Goal: Task Accomplishment & Management: Complete application form

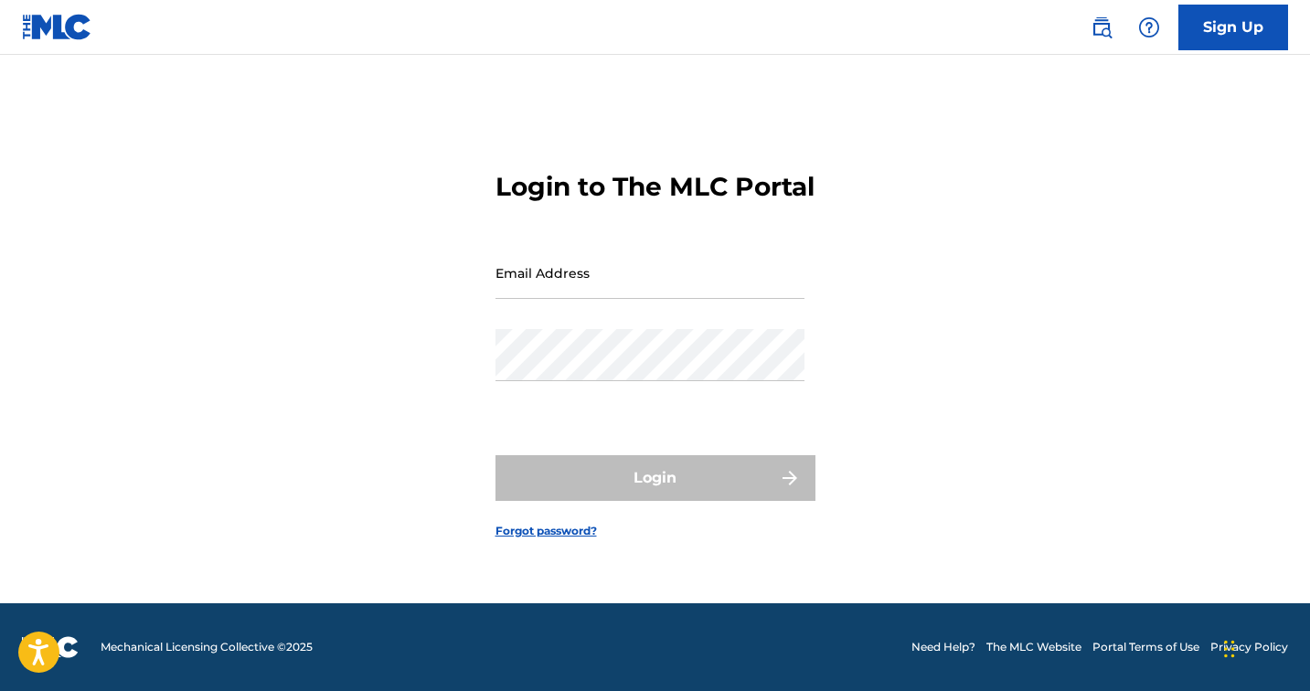
click at [649, 299] on input "Email Address" at bounding box center [649, 273] width 309 height 52
type input "[EMAIL_ADDRESS][DOMAIN_NAME]"
click at [1236, 37] on link "Sign Up" at bounding box center [1233, 28] width 110 height 46
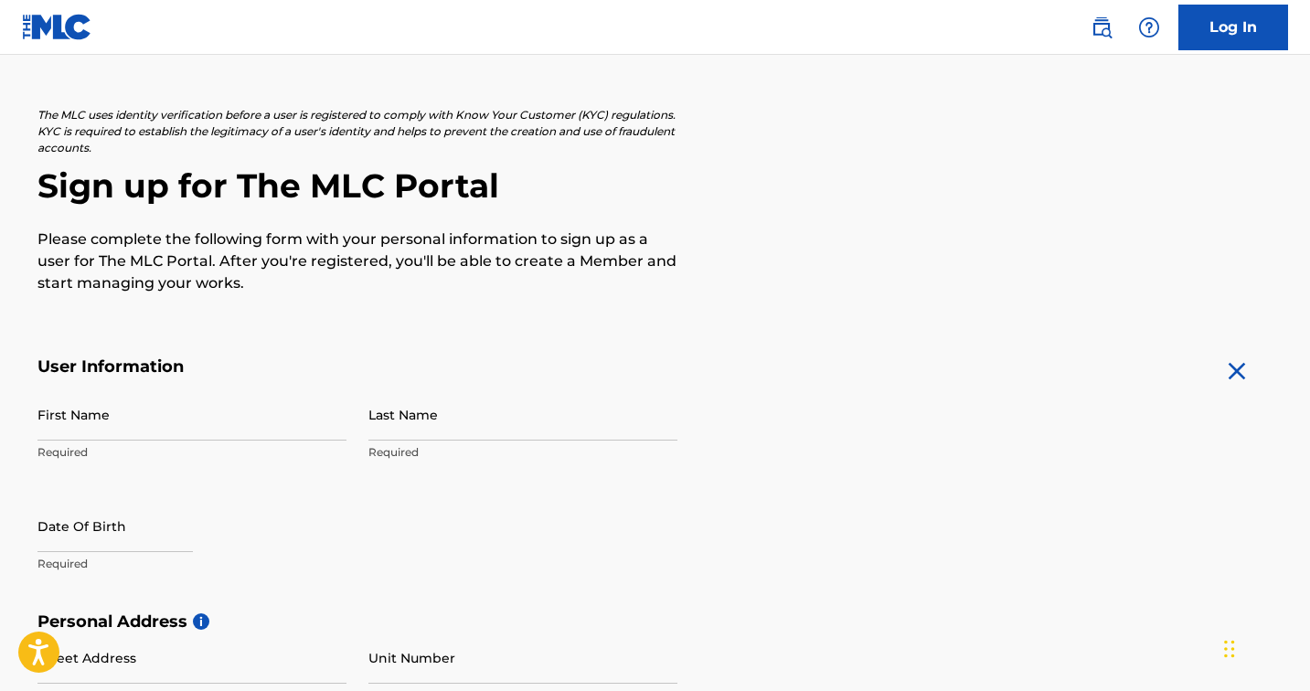
scroll to position [133, 0]
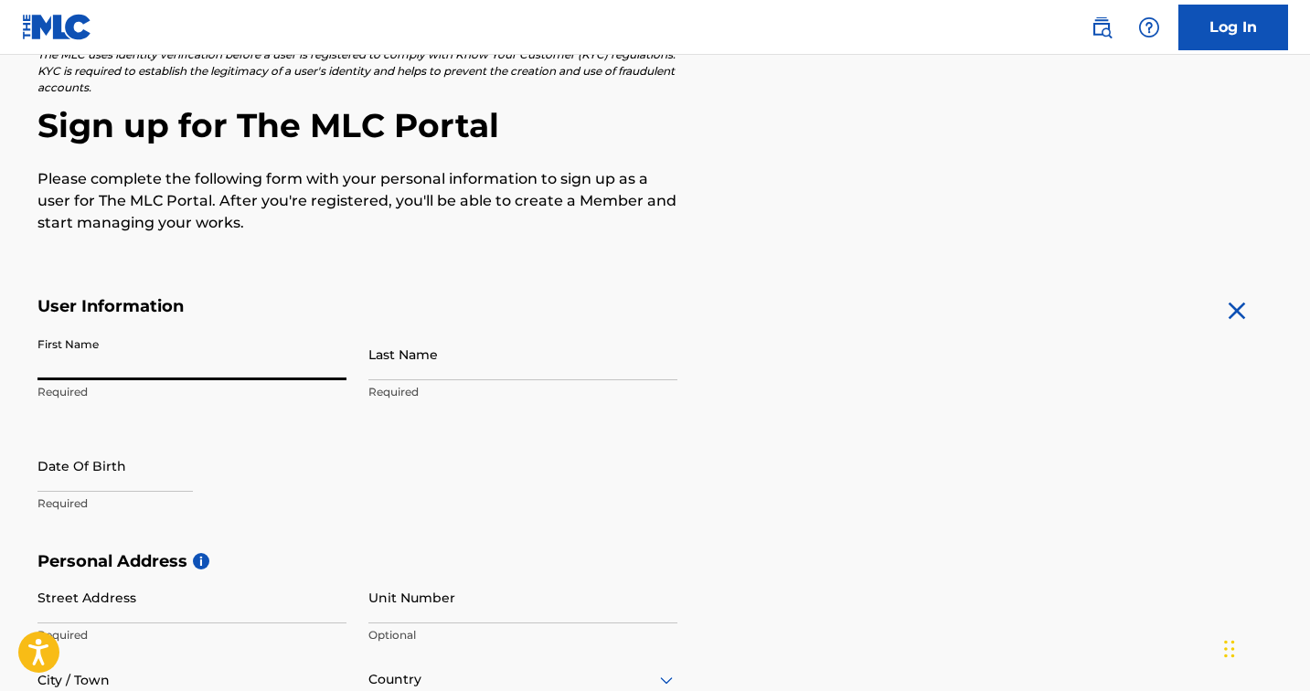
click at [251, 354] on input "First Name" at bounding box center [191, 354] width 309 height 52
type input "[PERSON_NAME]"
type input "[STREET_ADDRESS]"
type input "[GEOGRAPHIC_DATA]"
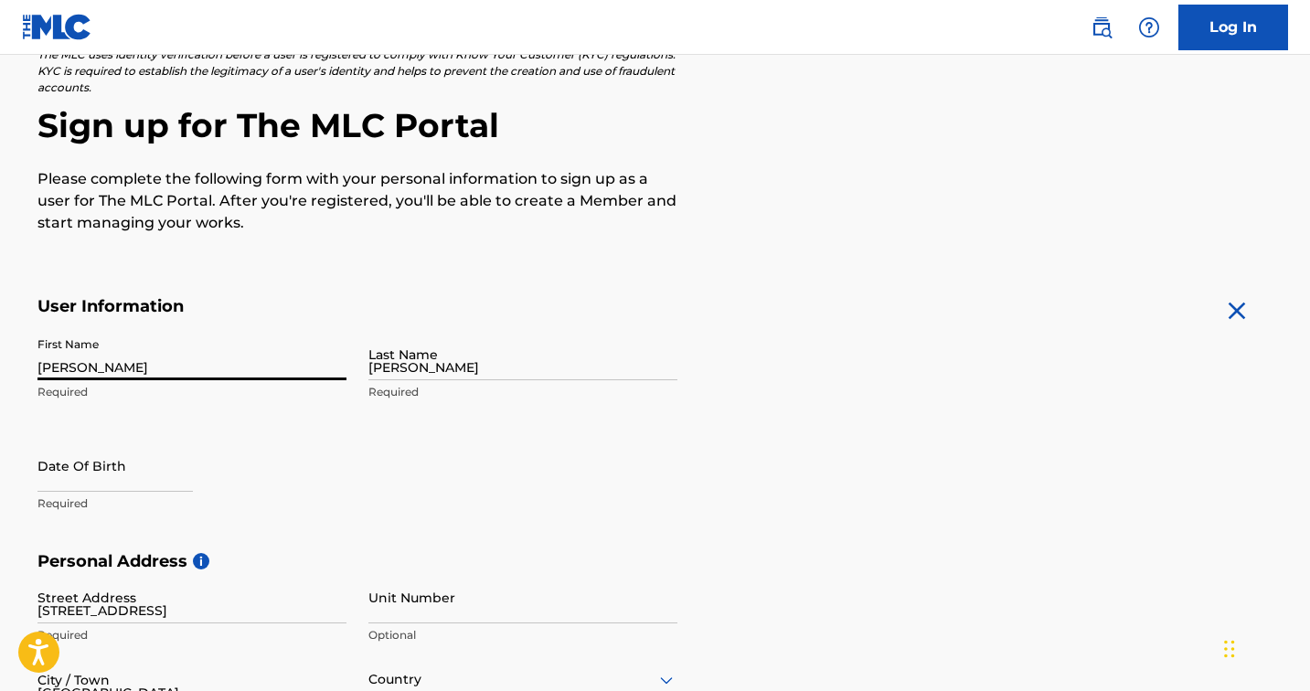
type input "アメリカ合衆国"
type input "CA"
type input "90006"
type input "323"
type input "3482567"
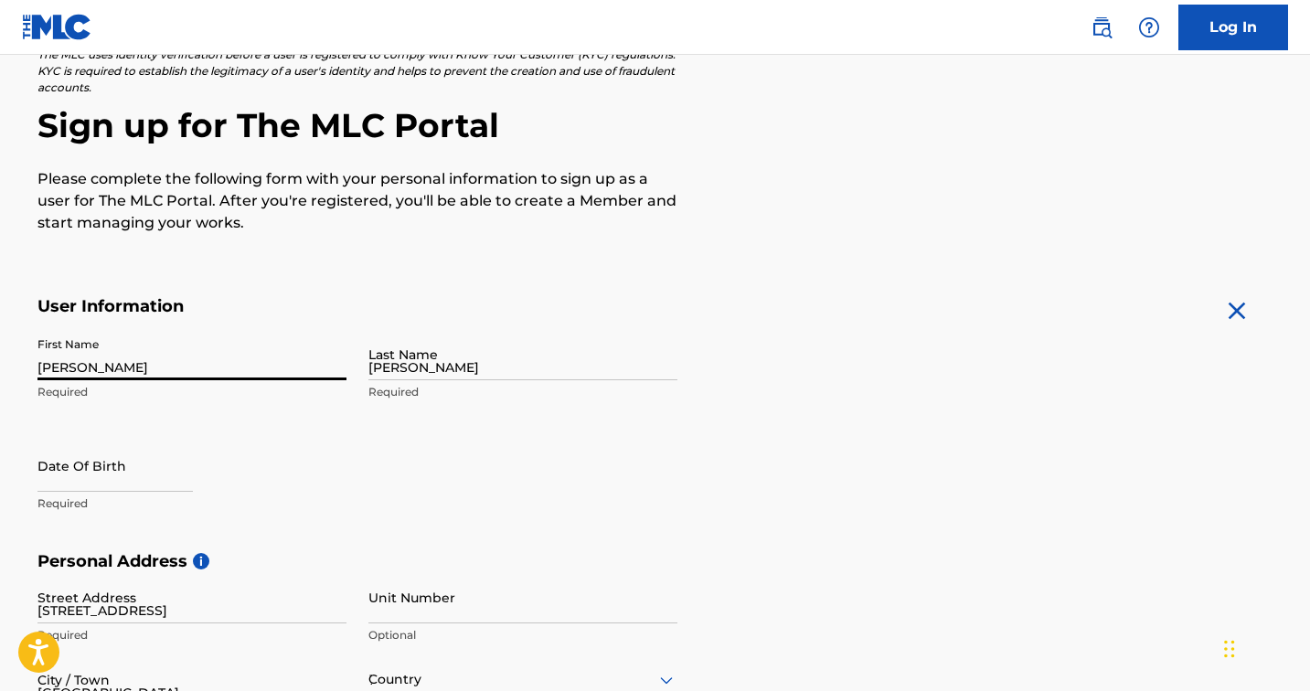
type input "[EMAIL_ADDRESS][DOMAIN_NAME]"
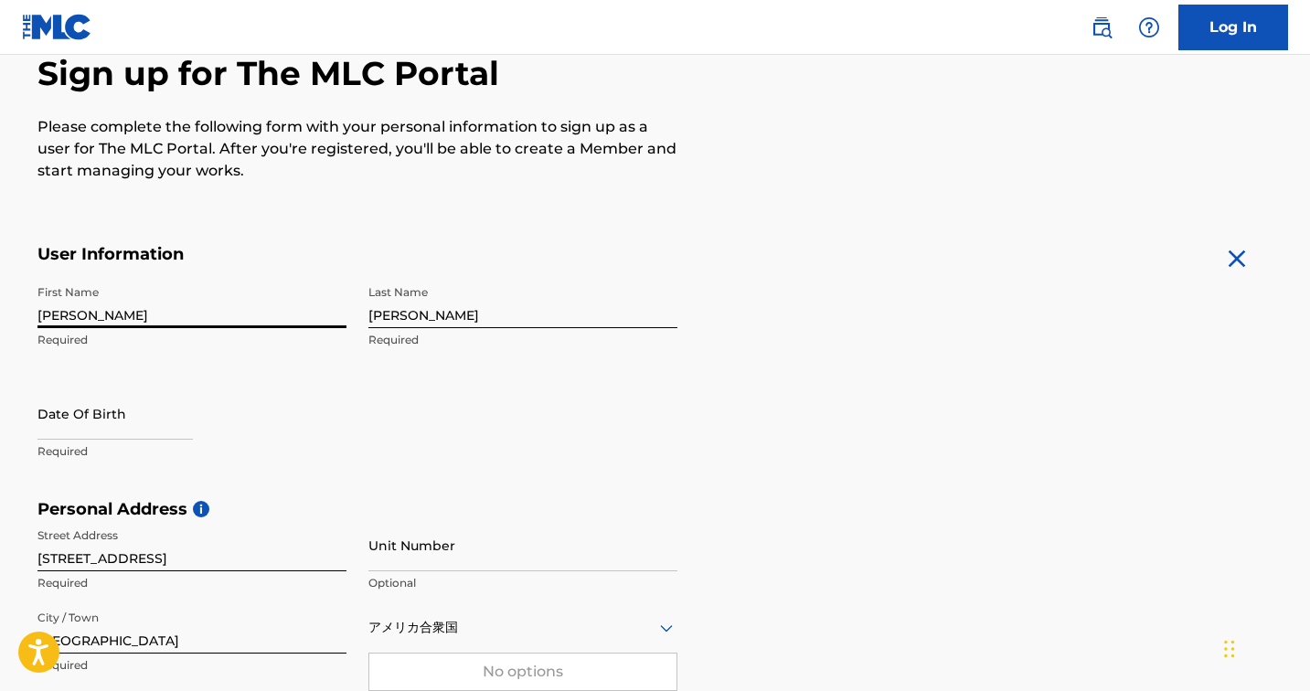
select select "7"
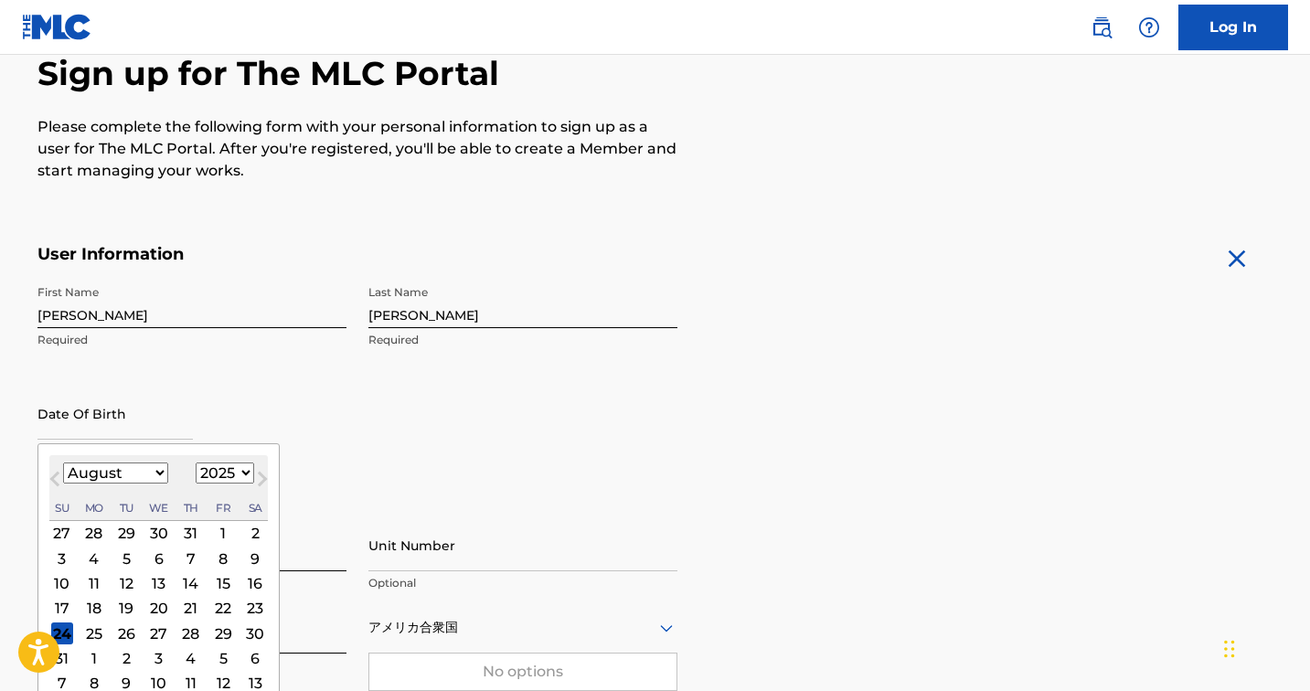
click at [144, 431] on input "text" at bounding box center [114, 414] width 155 height 52
click at [229, 473] on select "1899 1900 1901 1902 1903 1904 1905 1906 1907 1908 1909 1910 1911 1912 1913 1914…" at bounding box center [225, 472] width 58 height 21
select select "1979"
click at [196, 462] on select "1899 1900 1901 1902 1903 1904 1905 1906 1907 1908 1909 1910 1911 1912 1913 1914…" at bounding box center [225, 472] width 58 height 21
click at [157, 472] on select "January February March April May June July August September October November De…" at bounding box center [115, 472] width 105 height 21
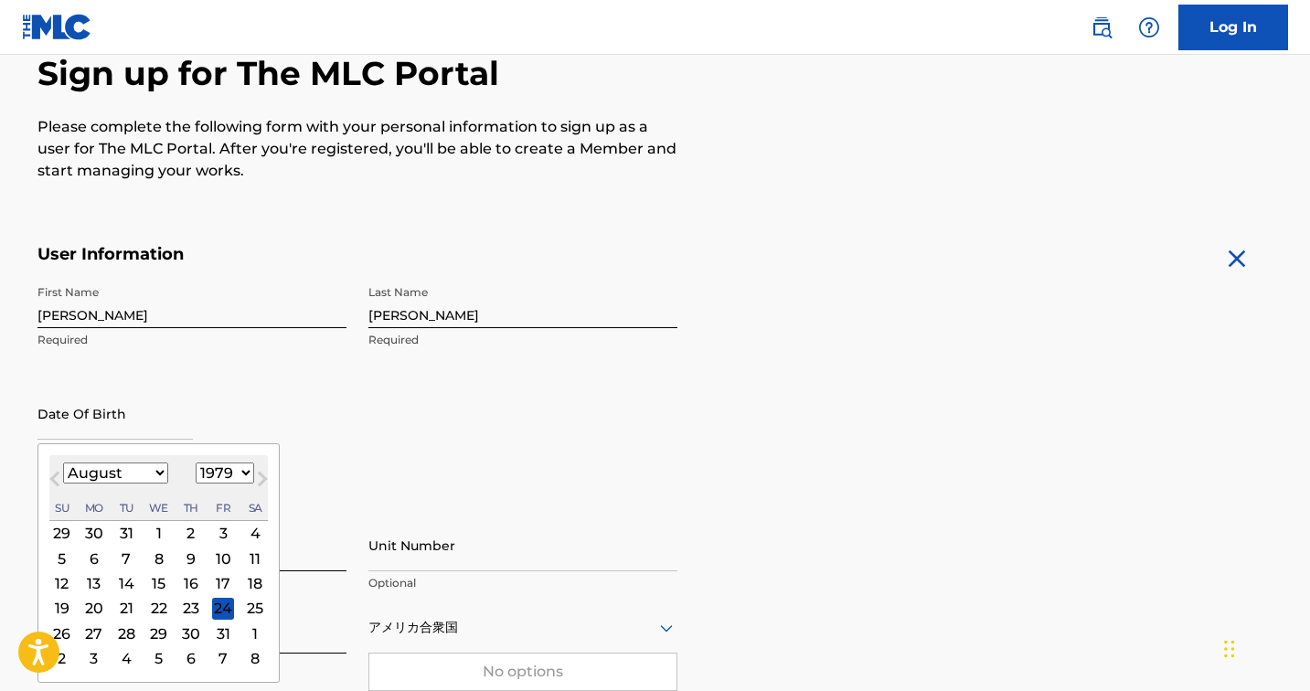
select select "9"
click at [63, 462] on select "January February March April May June July August September October November De…" at bounding box center [115, 472] width 105 height 21
click at [252, 611] on div "27" at bounding box center [255, 608] width 22 height 22
type input "[DATE]"
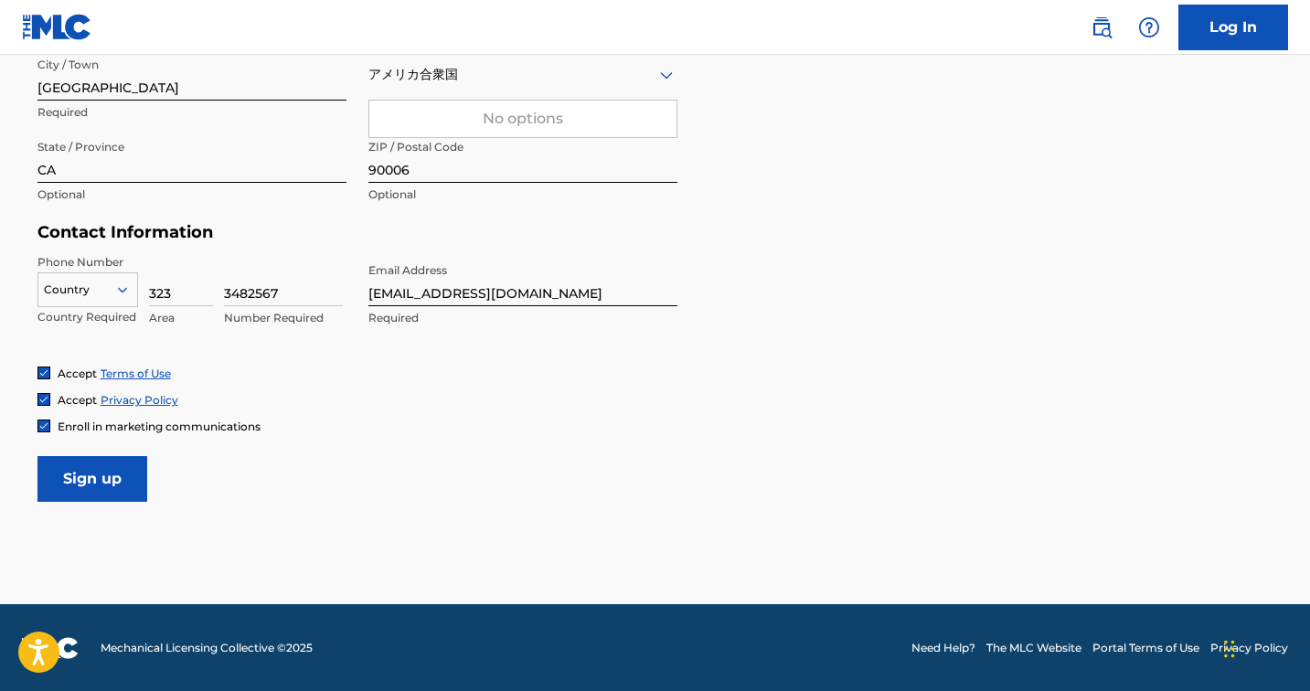
scroll to position [738, 0]
click at [123, 483] on input "Sign up" at bounding box center [92, 479] width 110 height 46
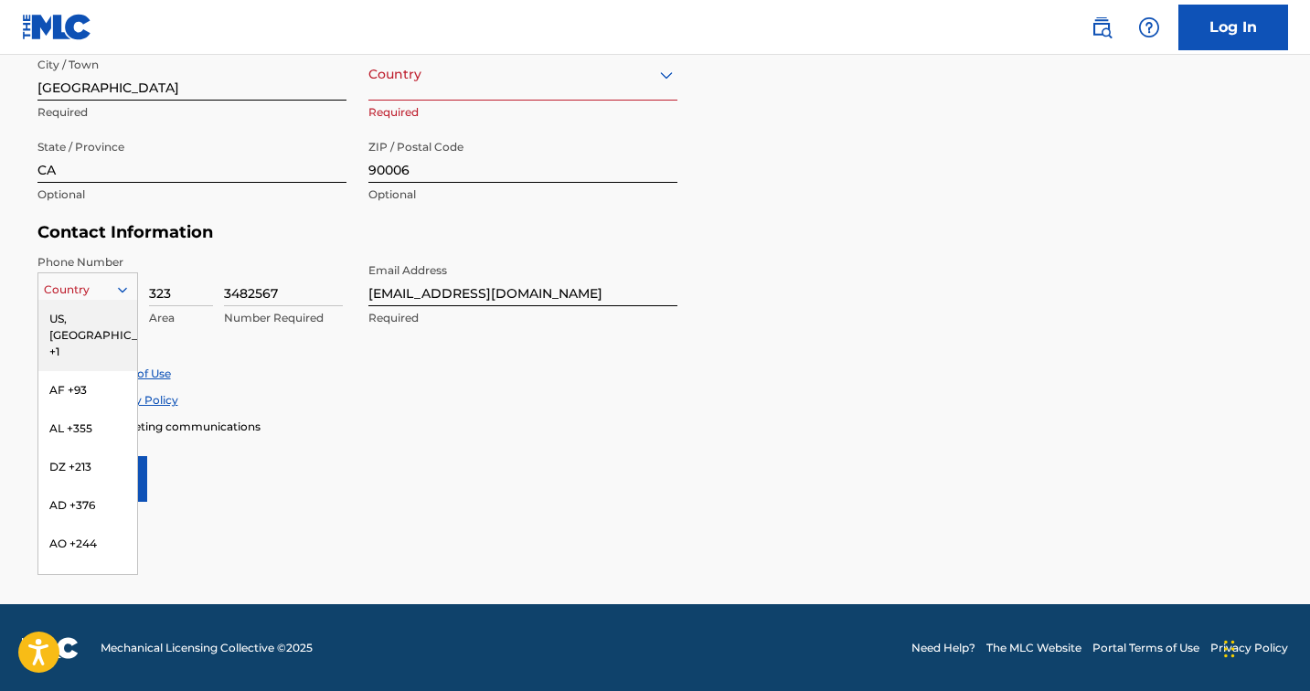
click at [116, 300] on div "US, [GEOGRAPHIC_DATA] +1, 1 of 216. 216 results available. Use Up and Down to c…" at bounding box center [87, 285] width 101 height 27
click at [106, 323] on div "US, [GEOGRAPHIC_DATA] +1" at bounding box center [87, 335] width 99 height 71
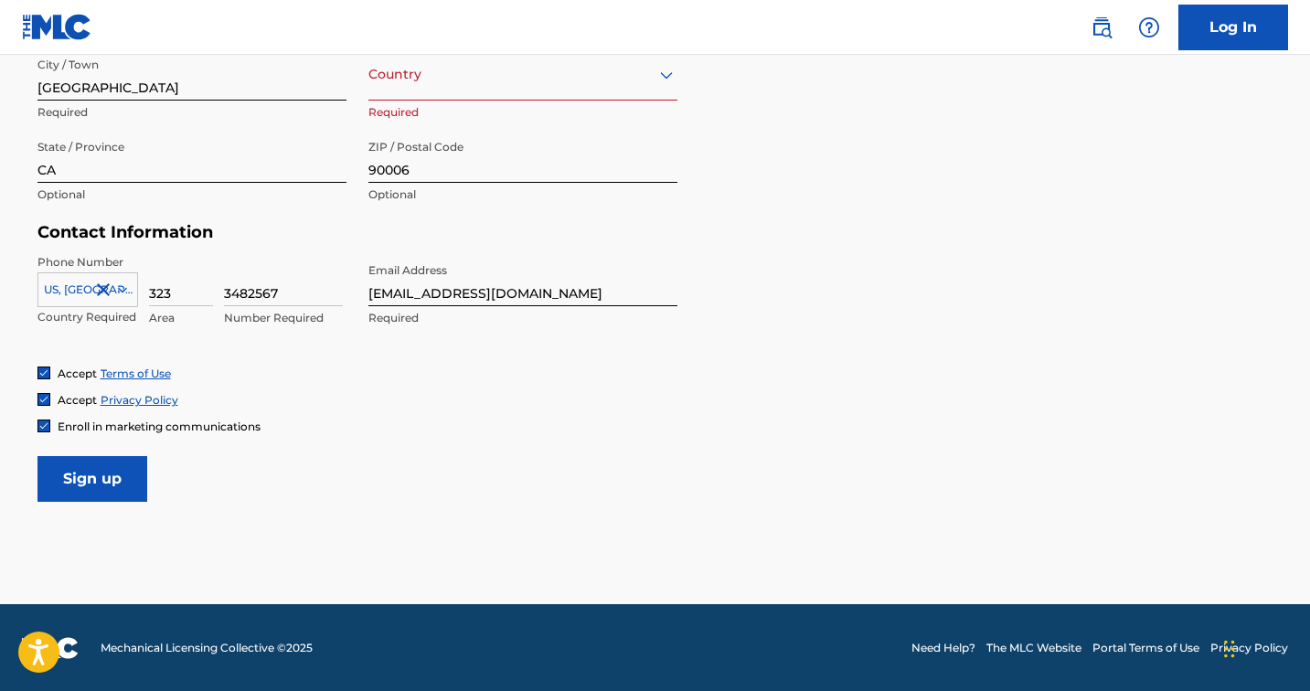
click at [120, 474] on input "Sign up" at bounding box center [92, 479] width 110 height 46
click at [473, 95] on div "Country" at bounding box center [522, 74] width 309 height 52
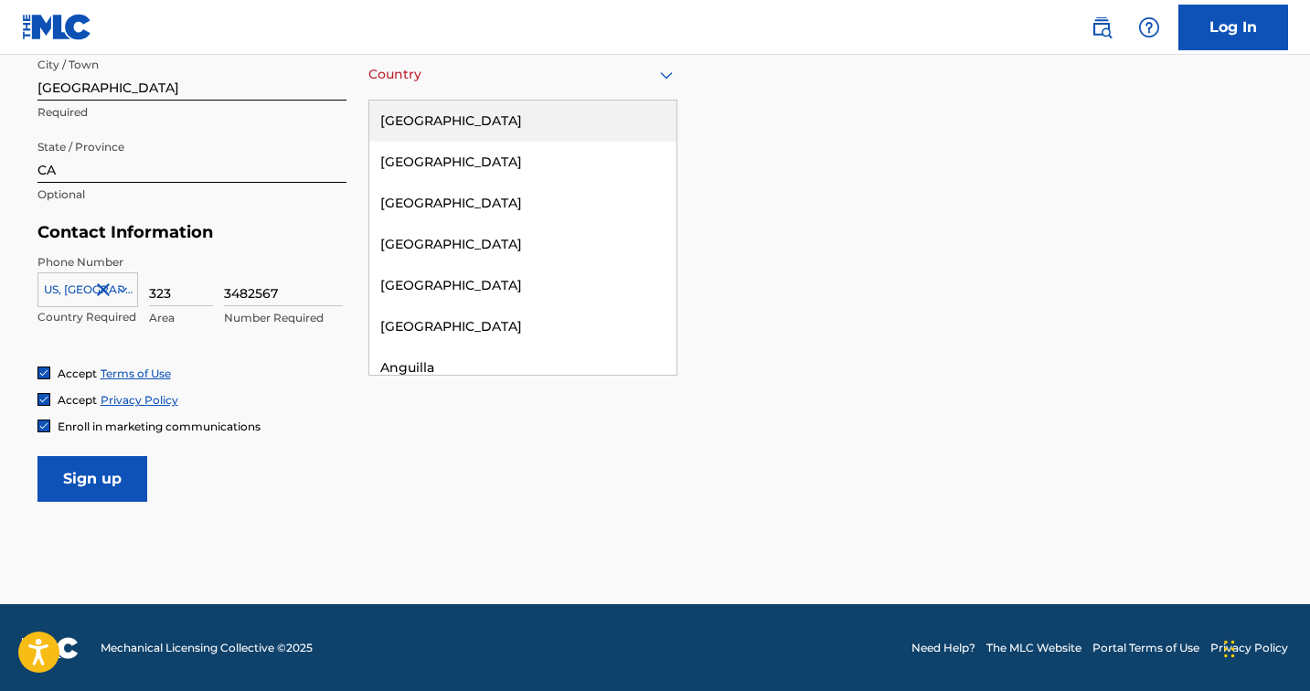
click at [467, 113] on div "[GEOGRAPHIC_DATA]" at bounding box center [522, 121] width 307 height 41
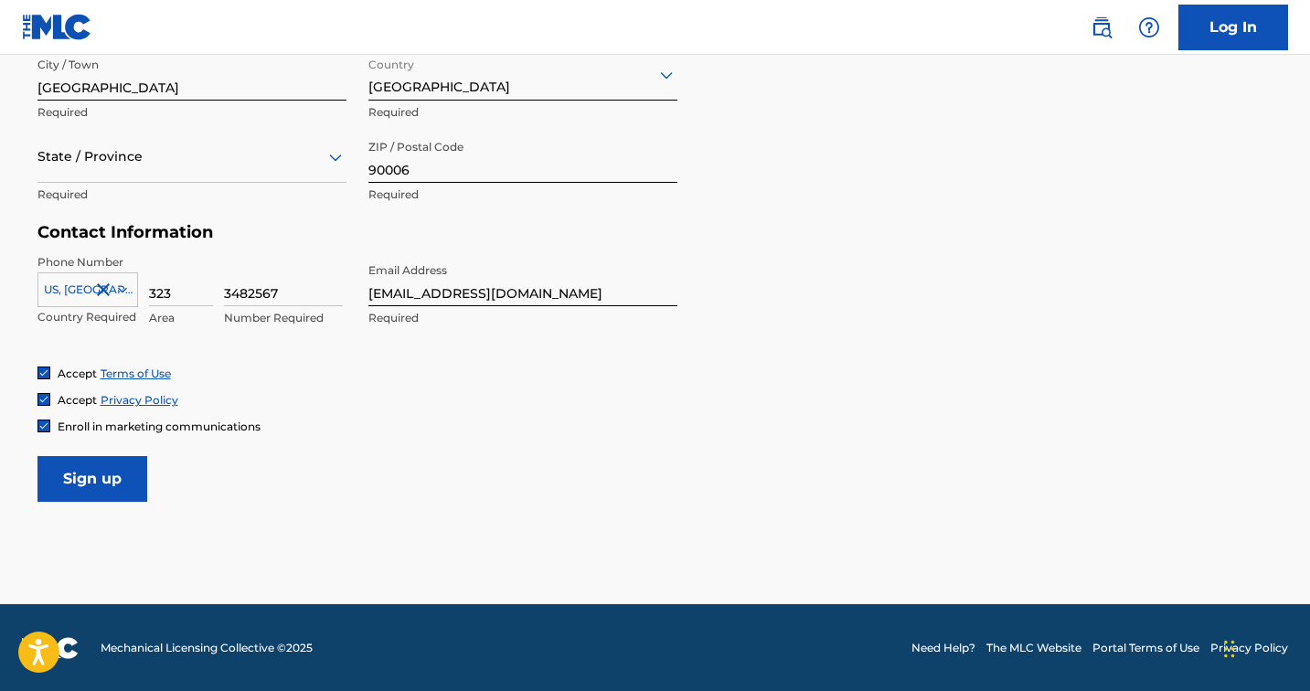
click at [128, 470] on input "Sign up" at bounding box center [92, 479] width 110 height 46
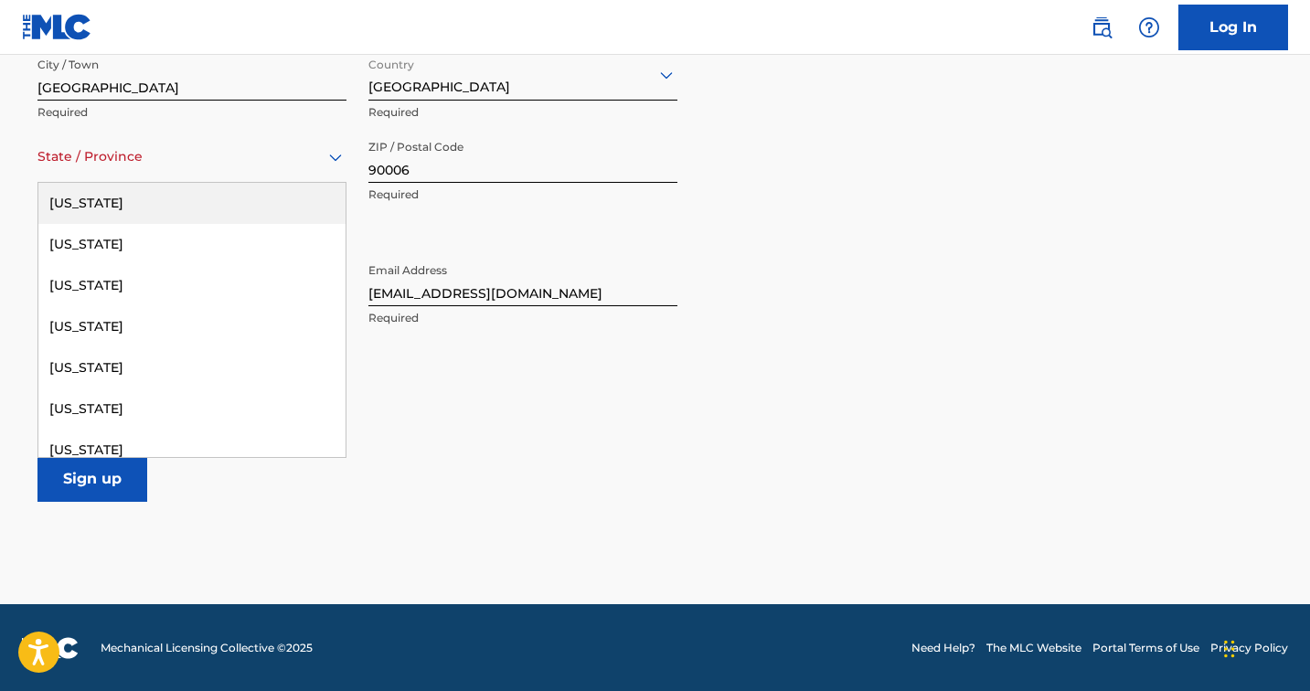
click at [189, 170] on div "State / Province" at bounding box center [191, 157] width 309 height 52
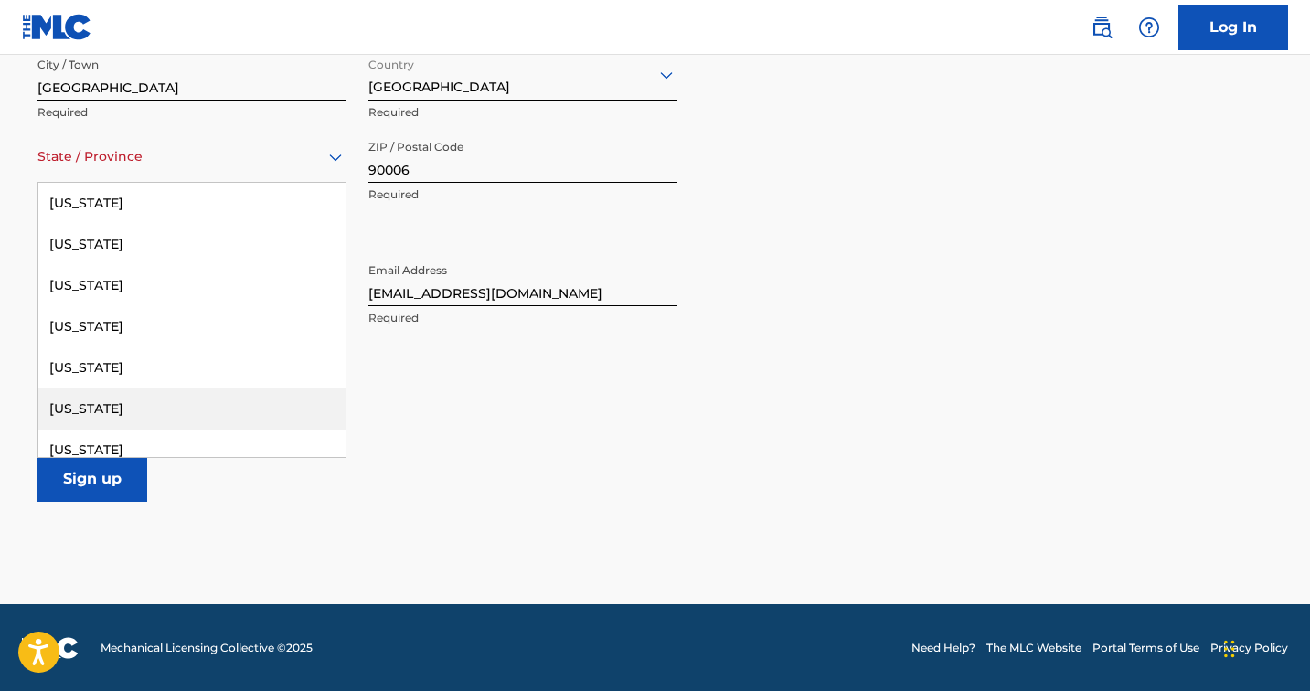
click at [103, 398] on div "[US_STATE]" at bounding box center [191, 408] width 307 height 41
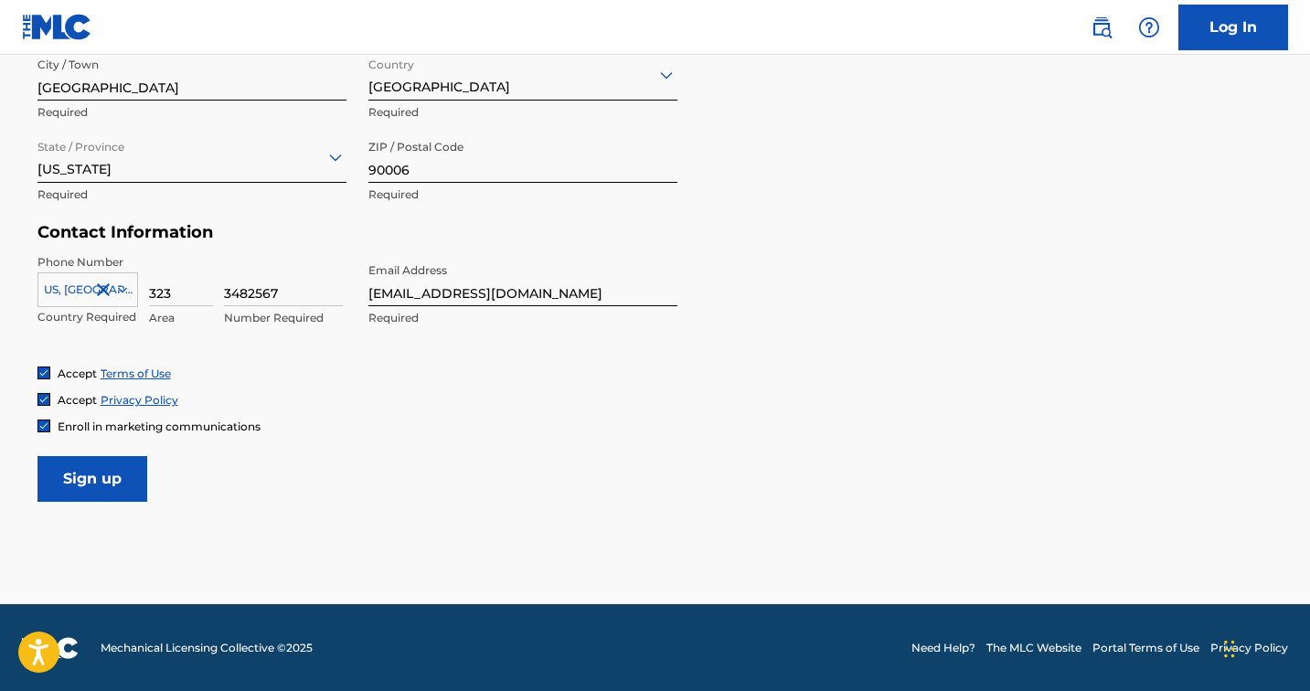
click at [88, 482] on input "Sign up" at bounding box center [92, 479] width 110 height 46
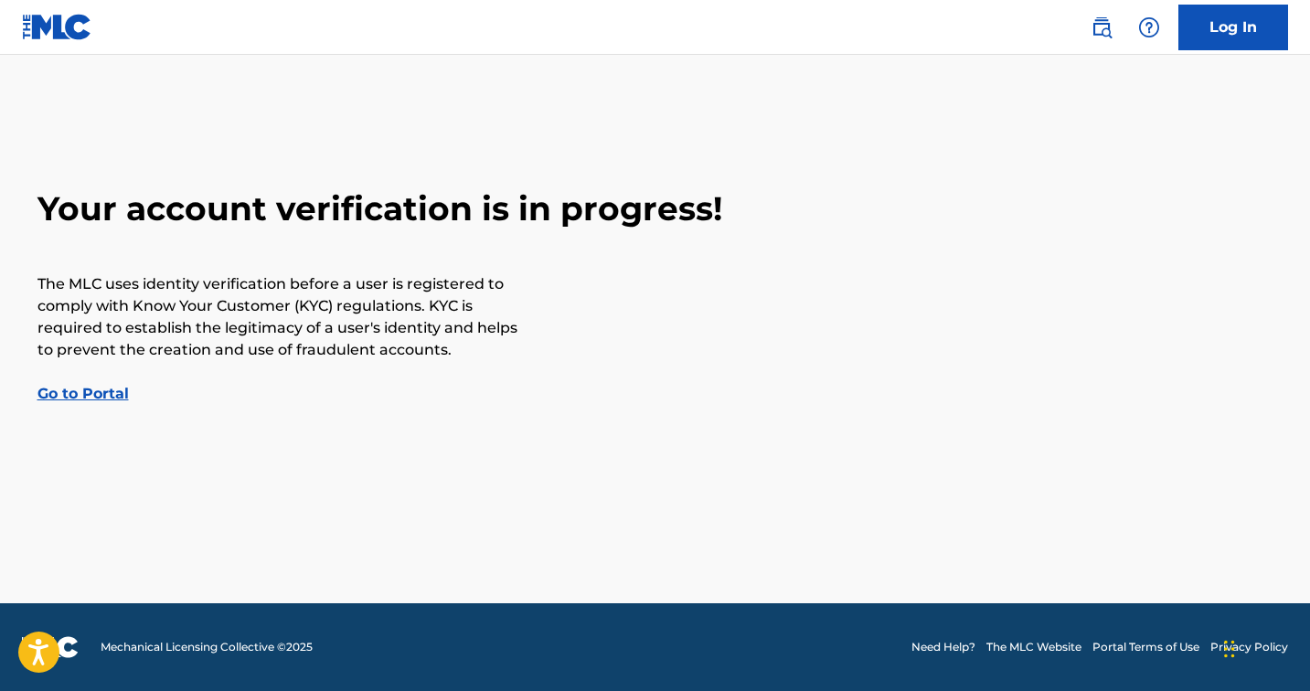
click at [112, 396] on link "Go to Portal" at bounding box center [82, 393] width 91 height 17
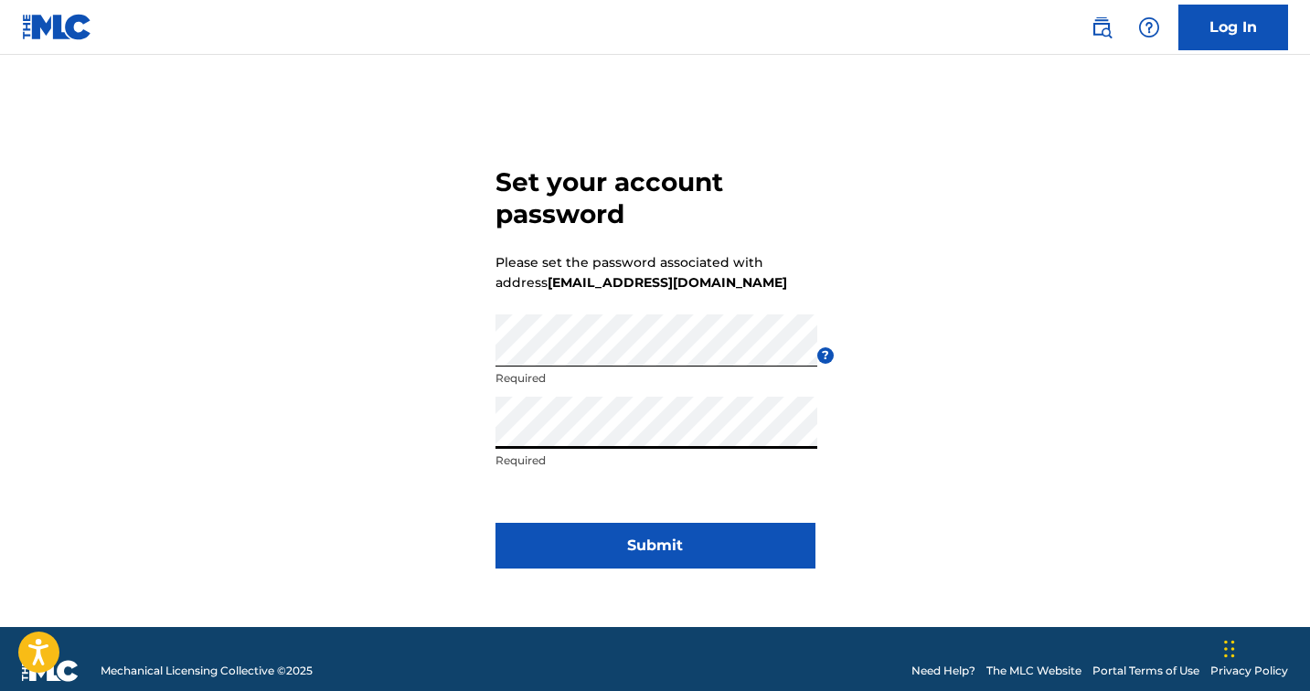
click at [651, 537] on button "Submit" at bounding box center [655, 546] width 320 height 46
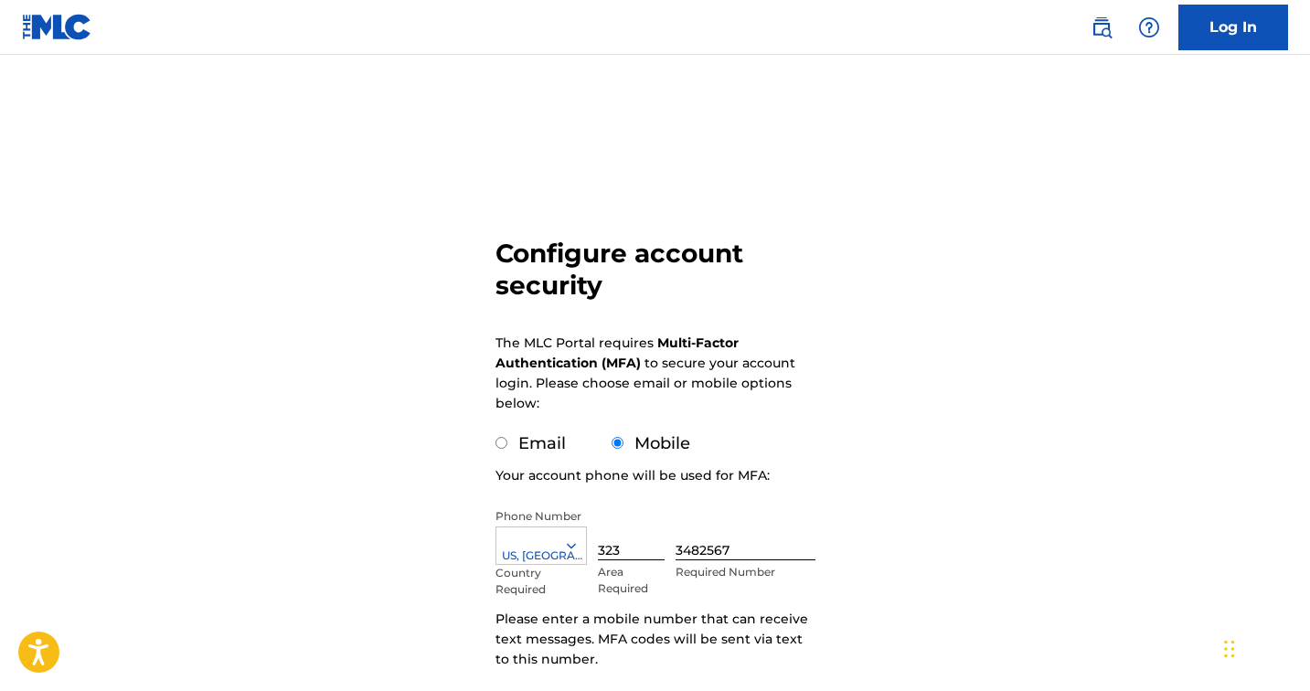
scroll to position [133, 0]
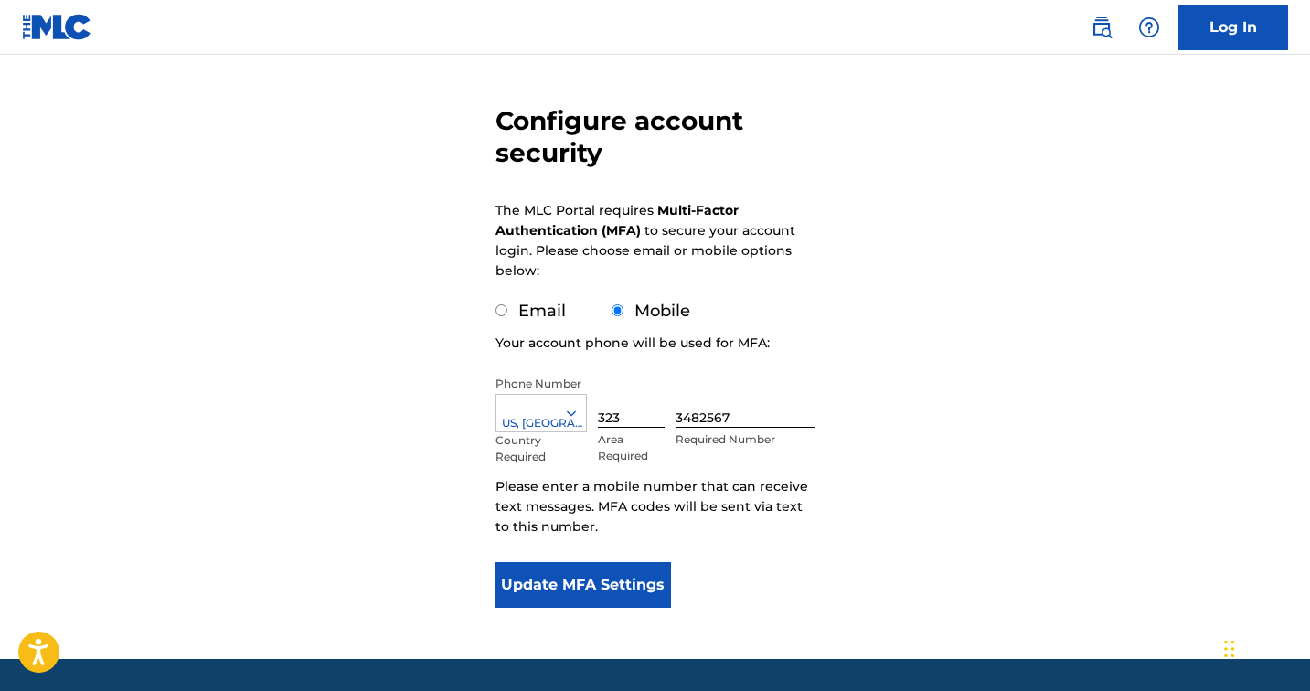
click at [612, 582] on button "Update MFA Settings" at bounding box center [583, 585] width 176 height 46
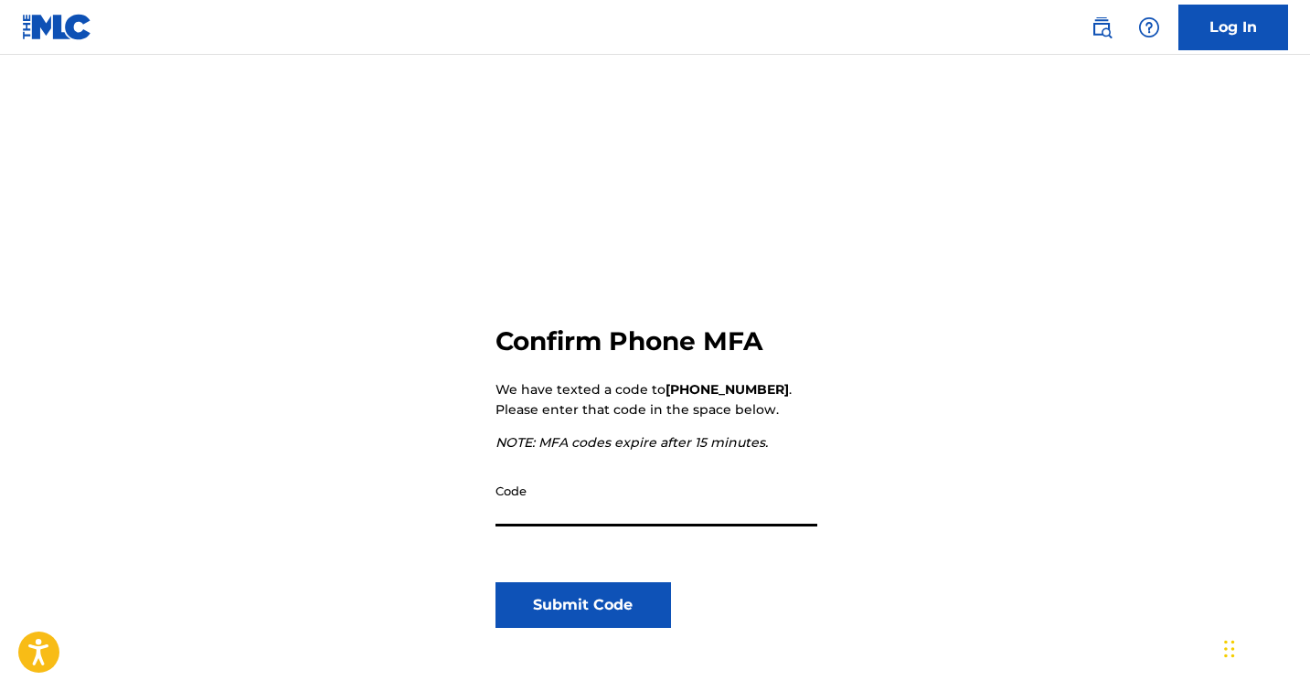
click at [542, 512] on input "Code" at bounding box center [656, 500] width 322 height 52
type input "4"
type input "349290"
click at [537, 600] on button "Submit Code" at bounding box center [583, 605] width 176 height 46
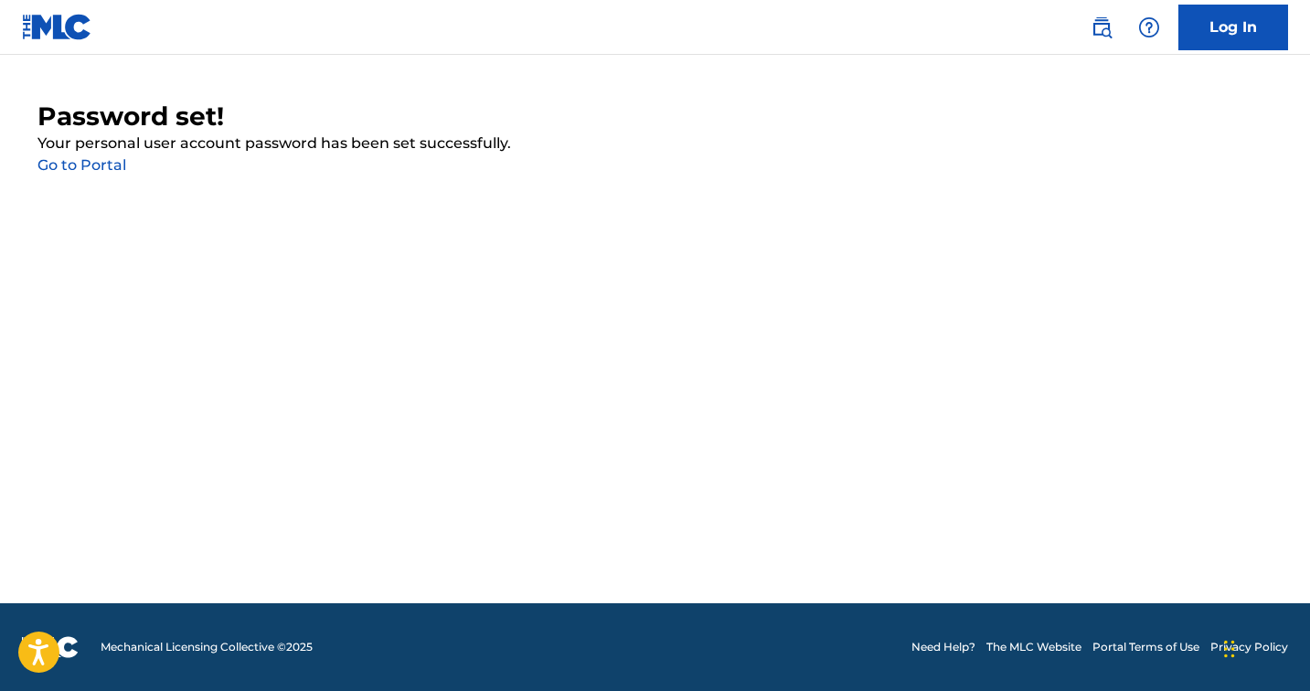
click at [108, 166] on link "Go to Portal" at bounding box center [81, 164] width 89 height 17
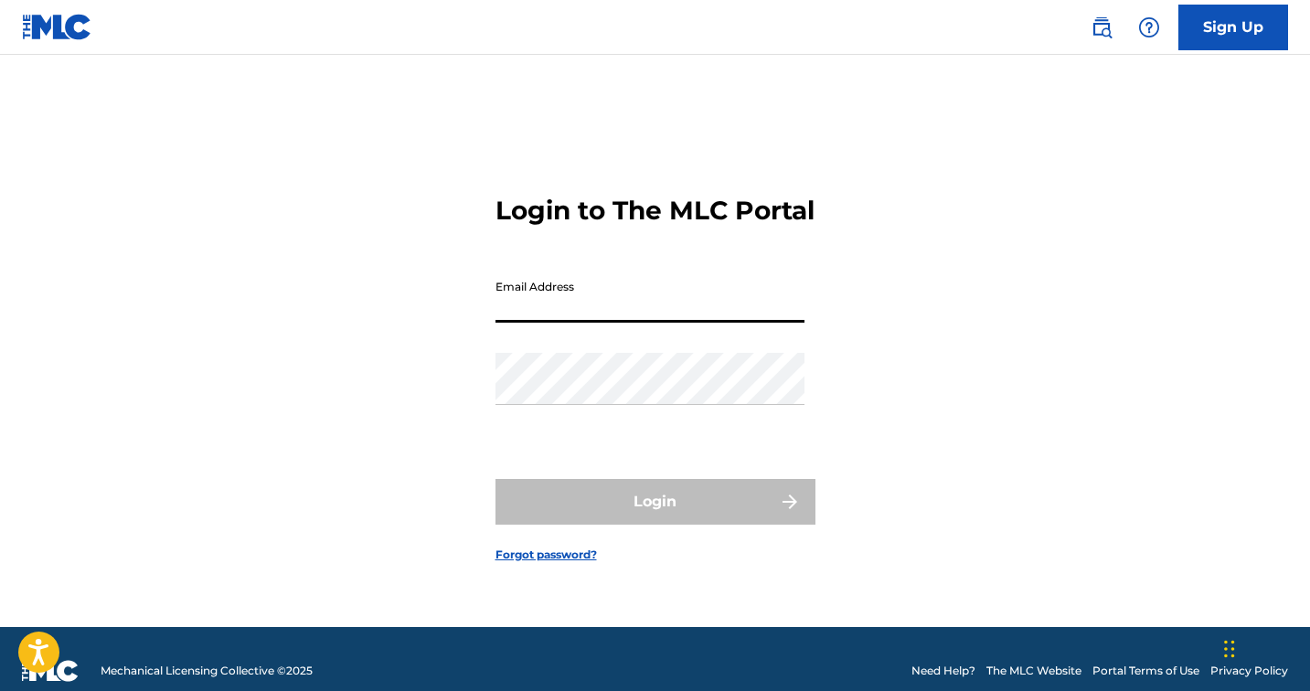
click at [567, 323] on input "Email Address" at bounding box center [649, 297] width 309 height 52
type input "[EMAIL_ADDRESS][DOMAIN_NAME]"
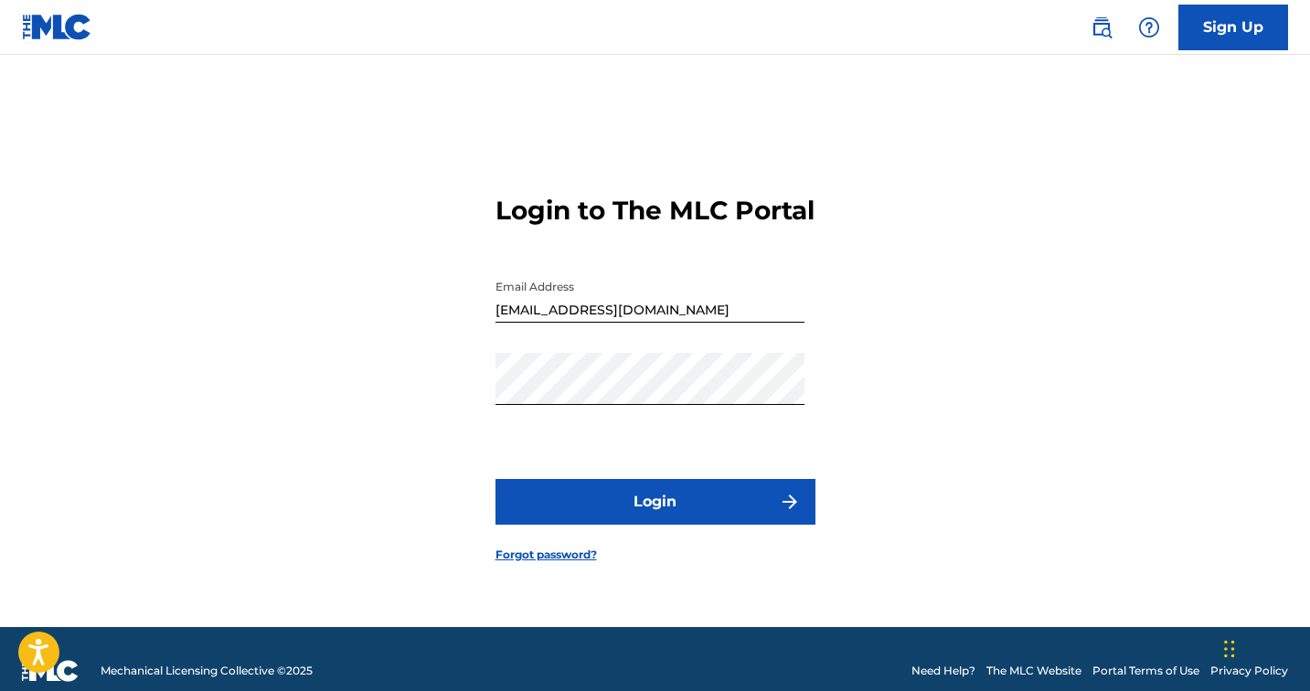
click at [596, 513] on button "Login" at bounding box center [655, 502] width 320 height 46
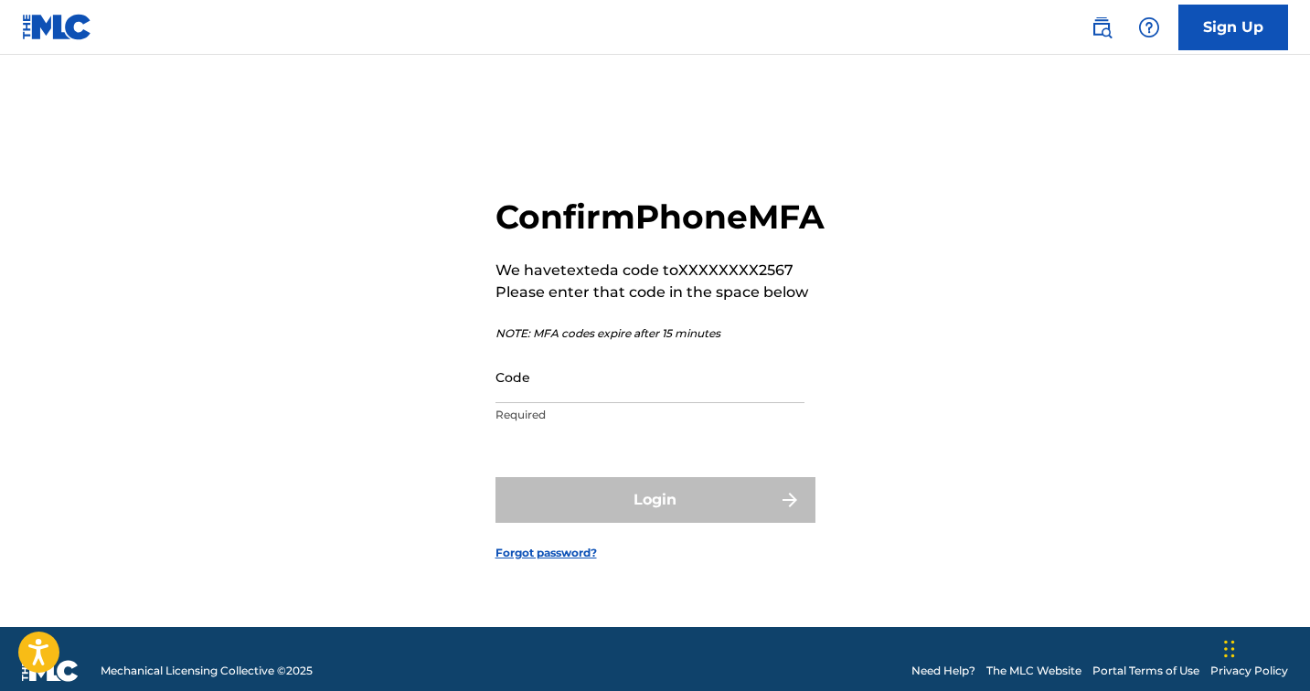
click at [588, 403] on input "Code" at bounding box center [649, 377] width 309 height 52
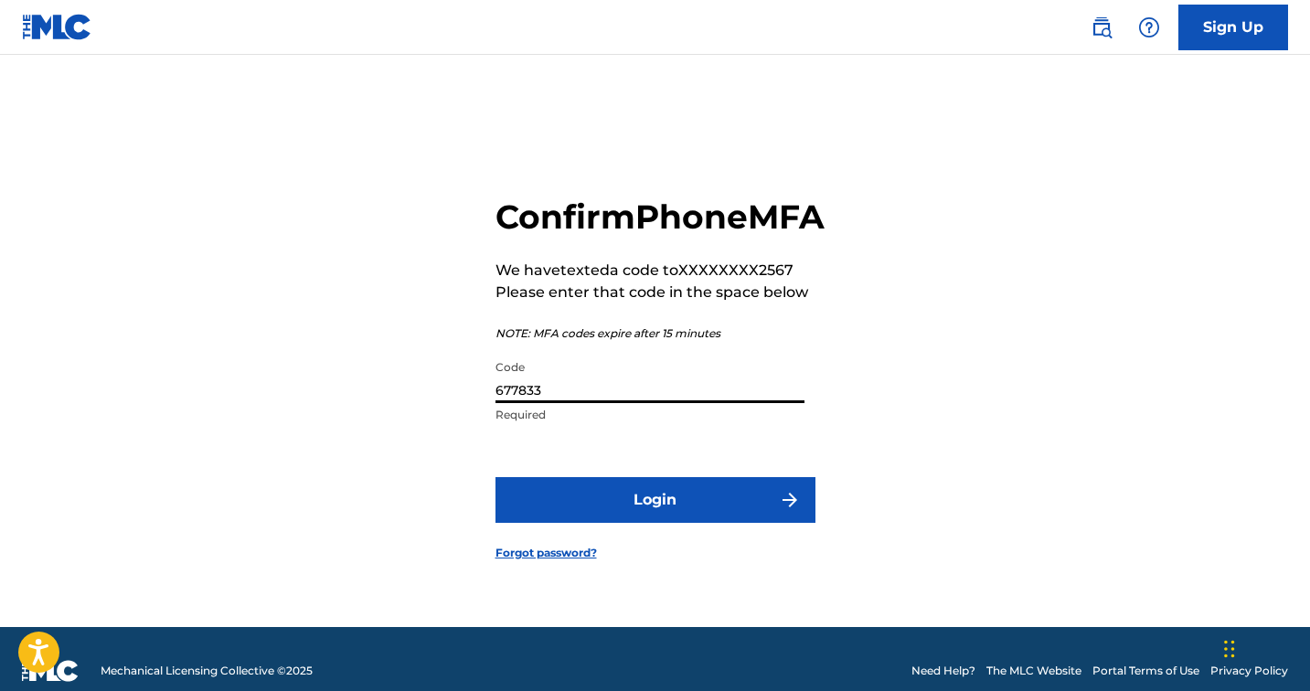
type input "677833"
click at [642, 521] on button "Login" at bounding box center [655, 500] width 320 height 46
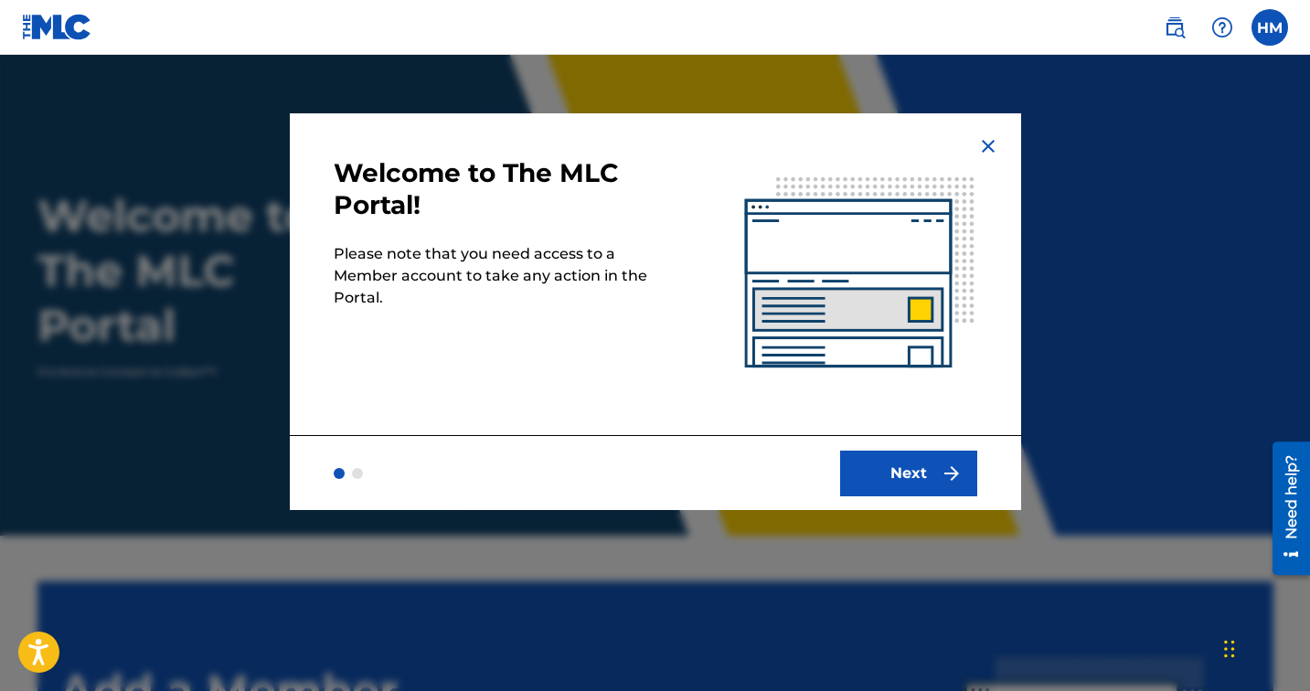
click at [905, 473] on button "Next" at bounding box center [908, 474] width 137 height 46
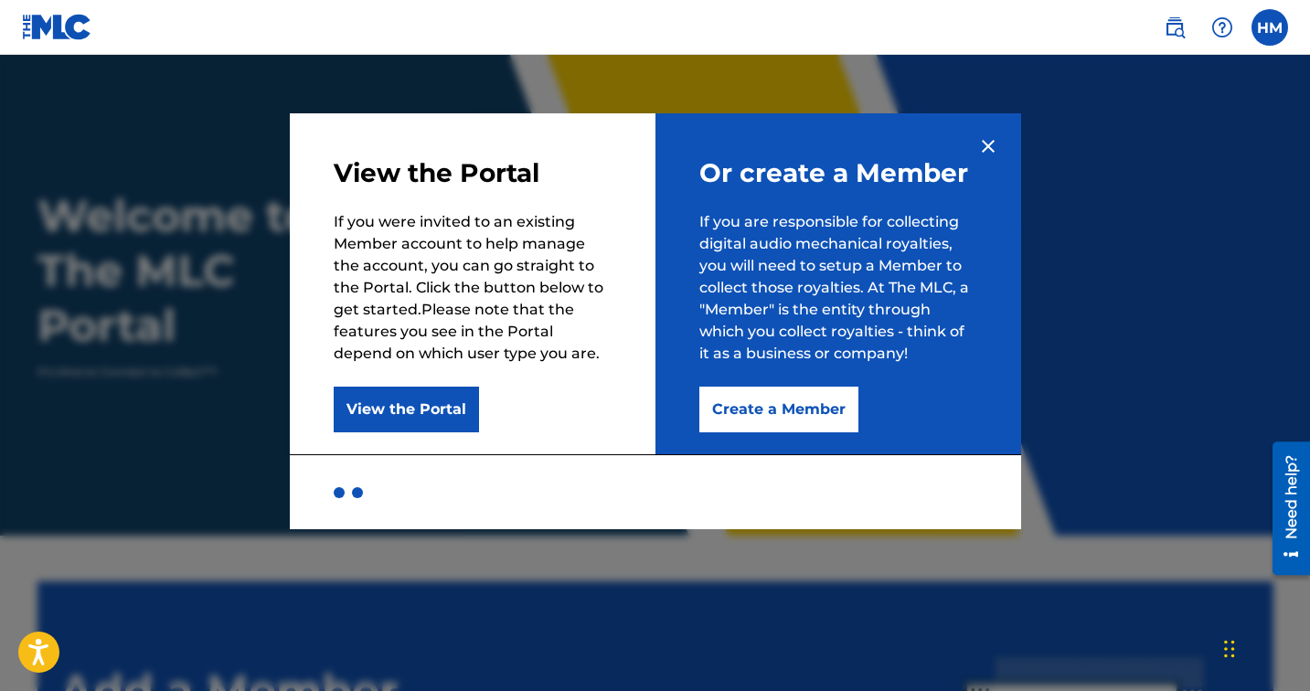
click at [463, 401] on button "View the Portal" at bounding box center [406, 410] width 145 height 46
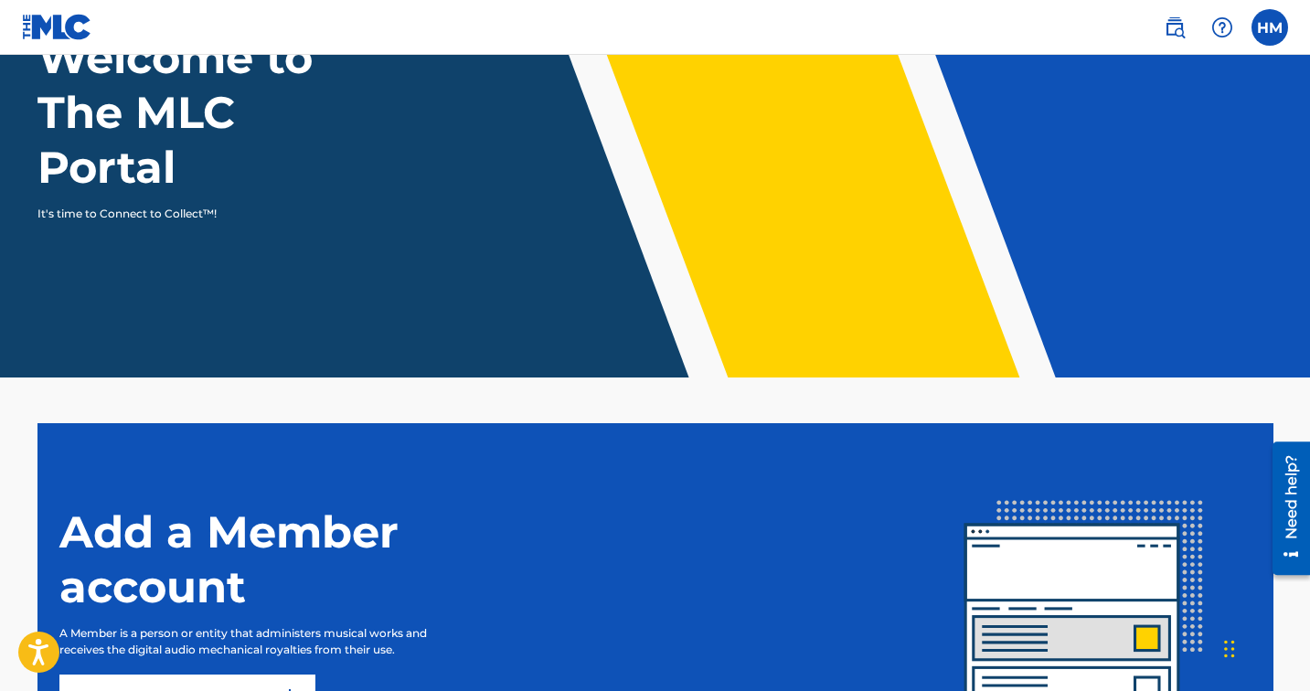
scroll to position [356, 0]
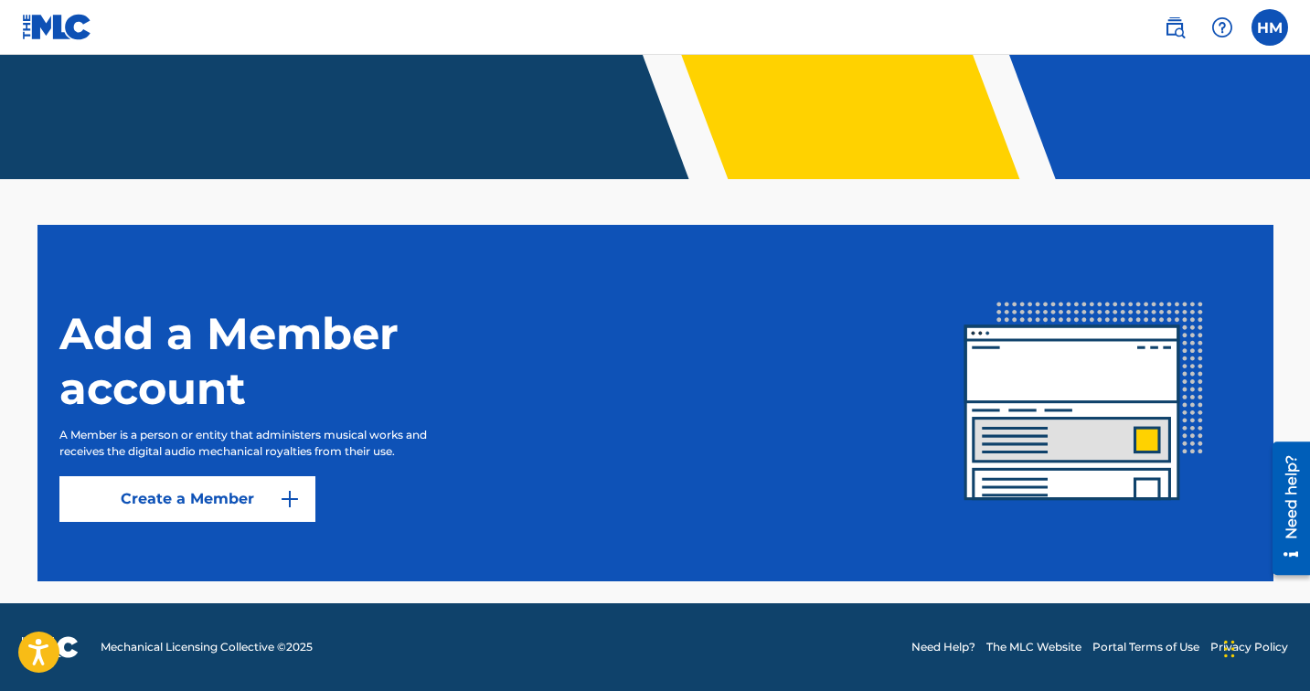
click at [266, 493] on link "Create a Member" at bounding box center [187, 499] width 256 height 46
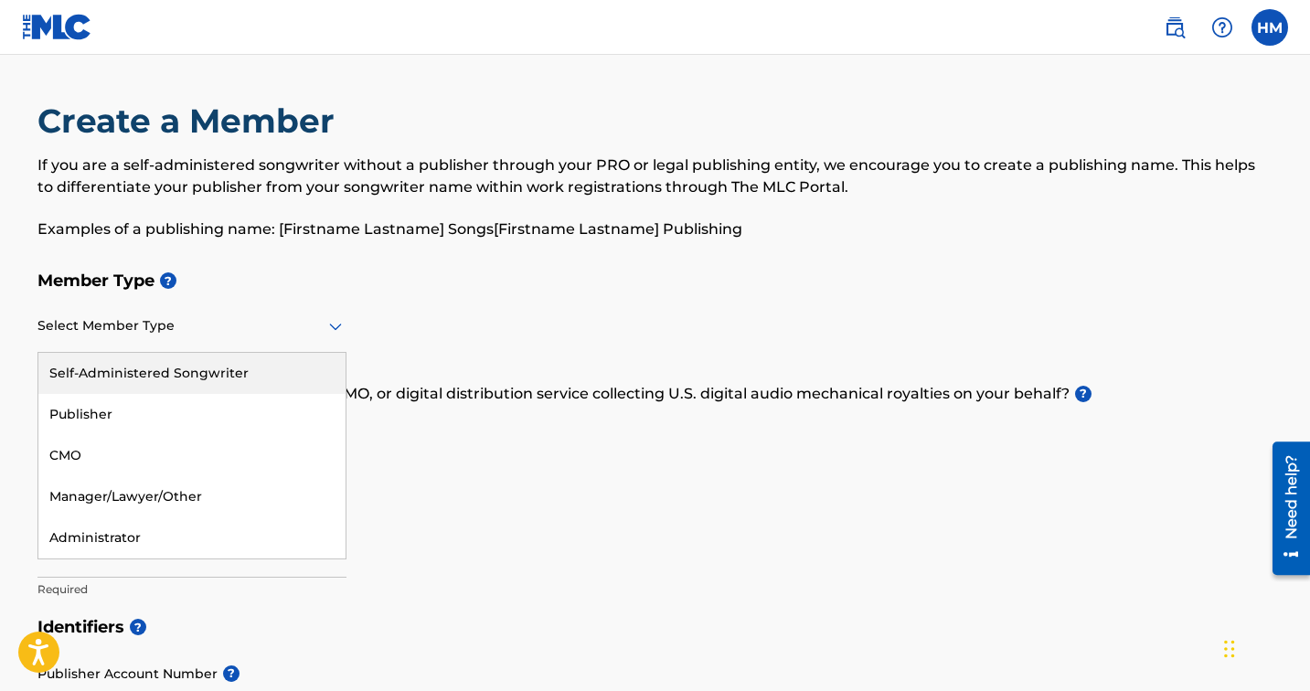
click at [227, 334] on div at bounding box center [191, 325] width 309 height 23
click at [219, 380] on div "Self-Administered Songwriter" at bounding box center [191, 373] width 307 height 41
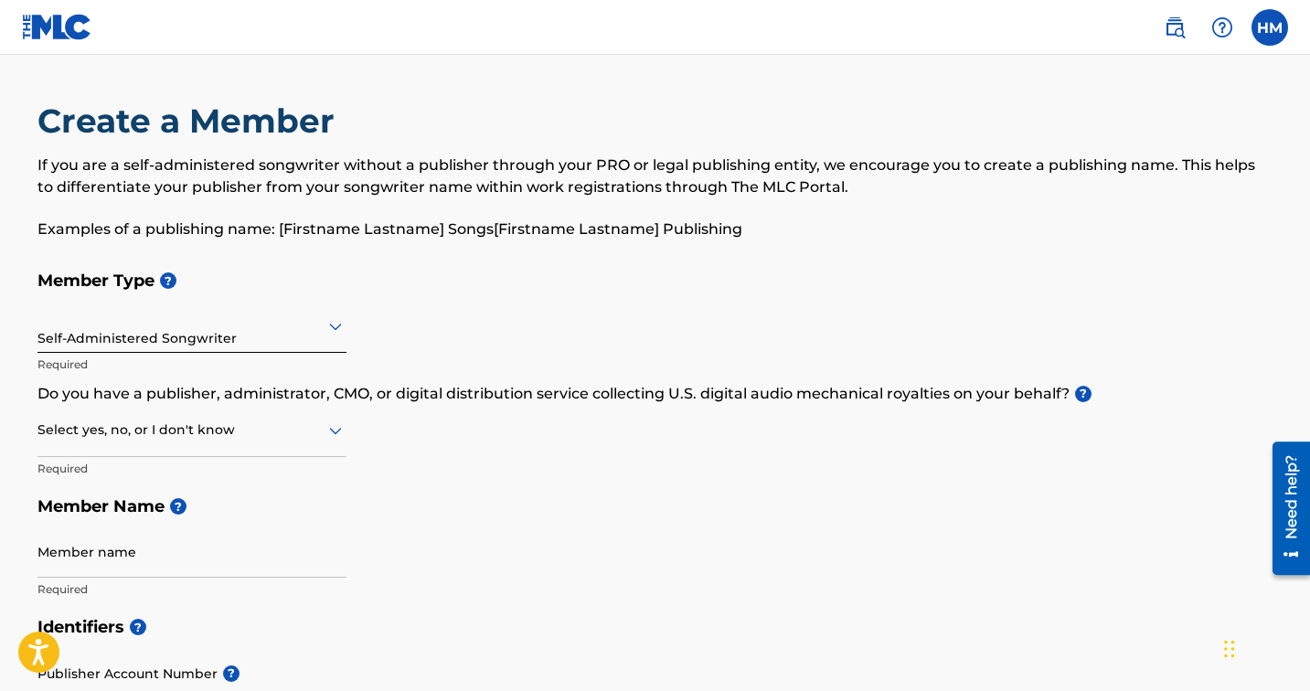
click at [250, 433] on div at bounding box center [191, 430] width 309 height 23
click at [510, 414] on div "Member Type ? Self-Administered Songwriter Required Do you have a publisher, ad…" at bounding box center [655, 434] width 1236 height 346
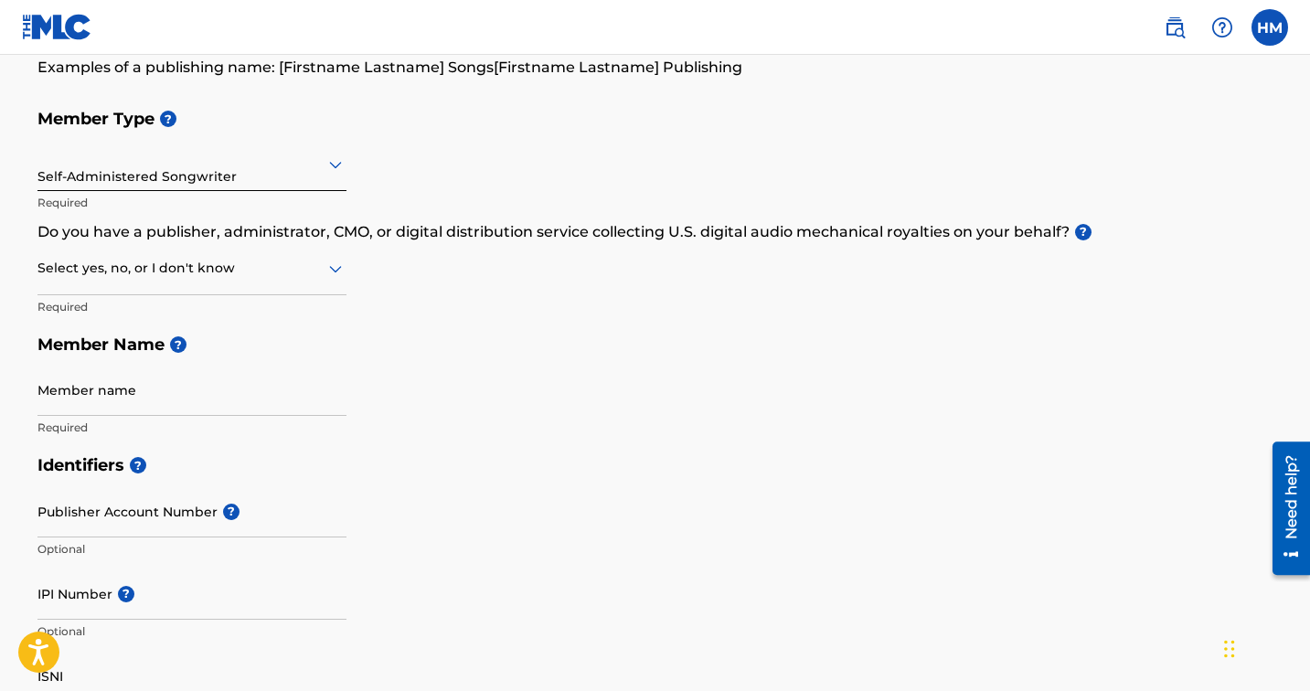
scroll to position [165, 0]
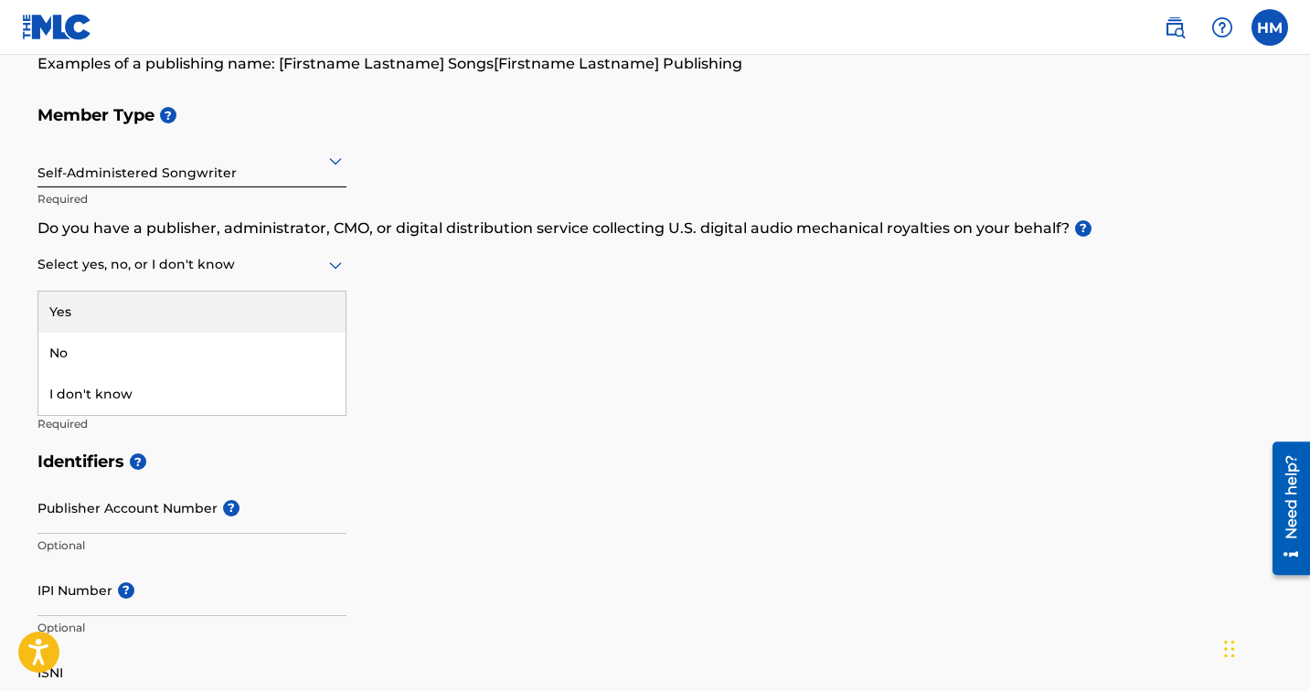
click at [317, 264] on div at bounding box center [191, 264] width 309 height 23
click at [259, 316] on div "Yes" at bounding box center [191, 312] width 307 height 41
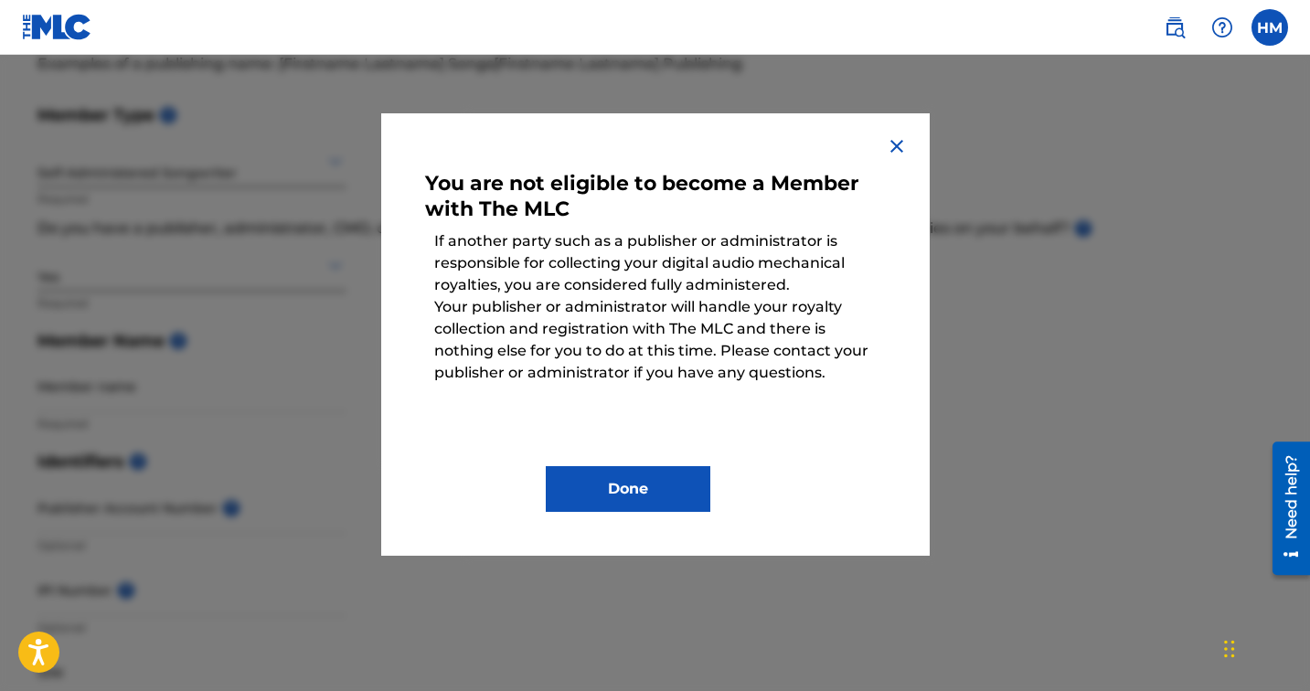
click at [898, 139] on img at bounding box center [897, 146] width 22 height 22
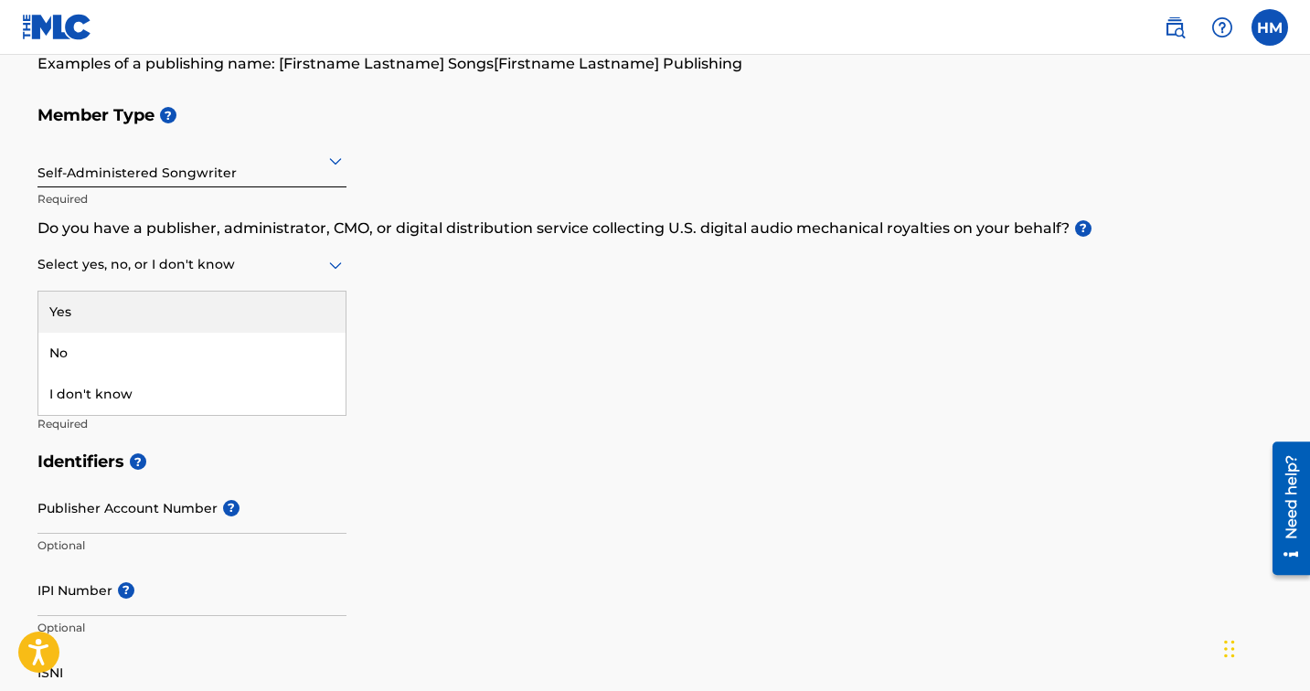
click at [292, 264] on div at bounding box center [191, 264] width 309 height 23
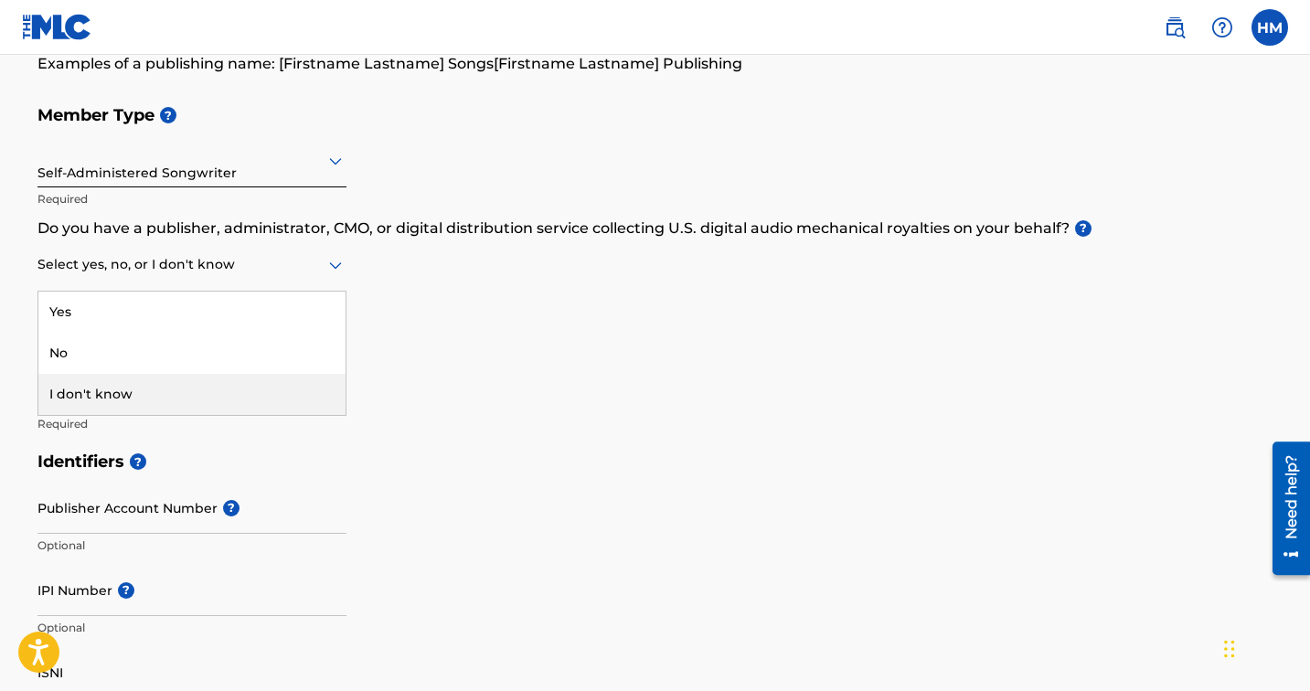
click at [272, 384] on div "I don't know" at bounding box center [191, 394] width 307 height 41
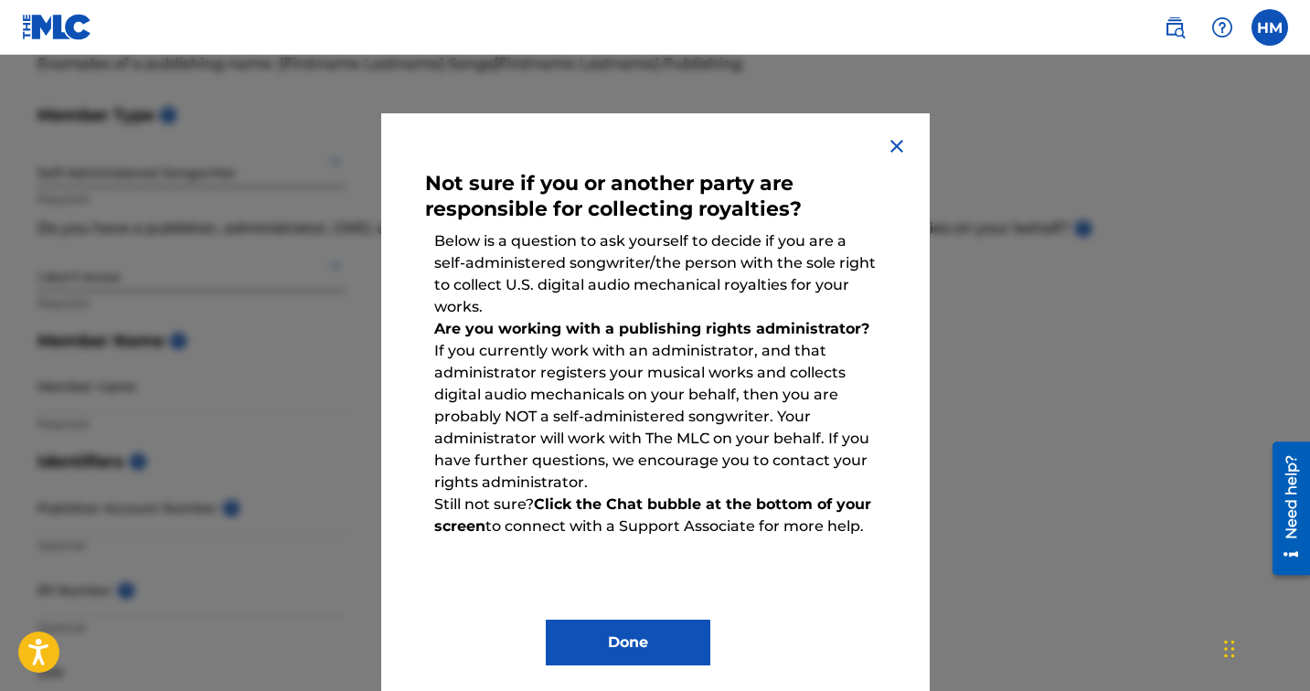
click at [647, 627] on button "Done" at bounding box center [628, 643] width 165 height 46
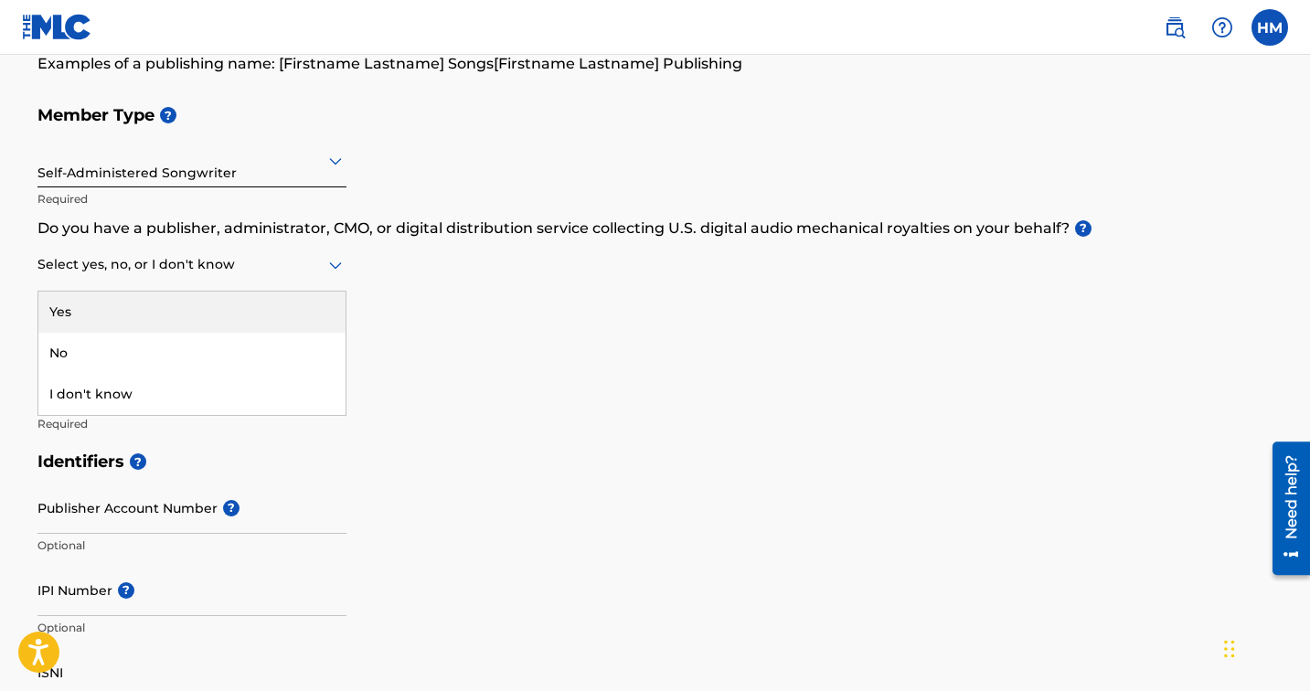
click at [232, 281] on div "Select yes, no, or I don't know" at bounding box center [191, 265] width 309 height 52
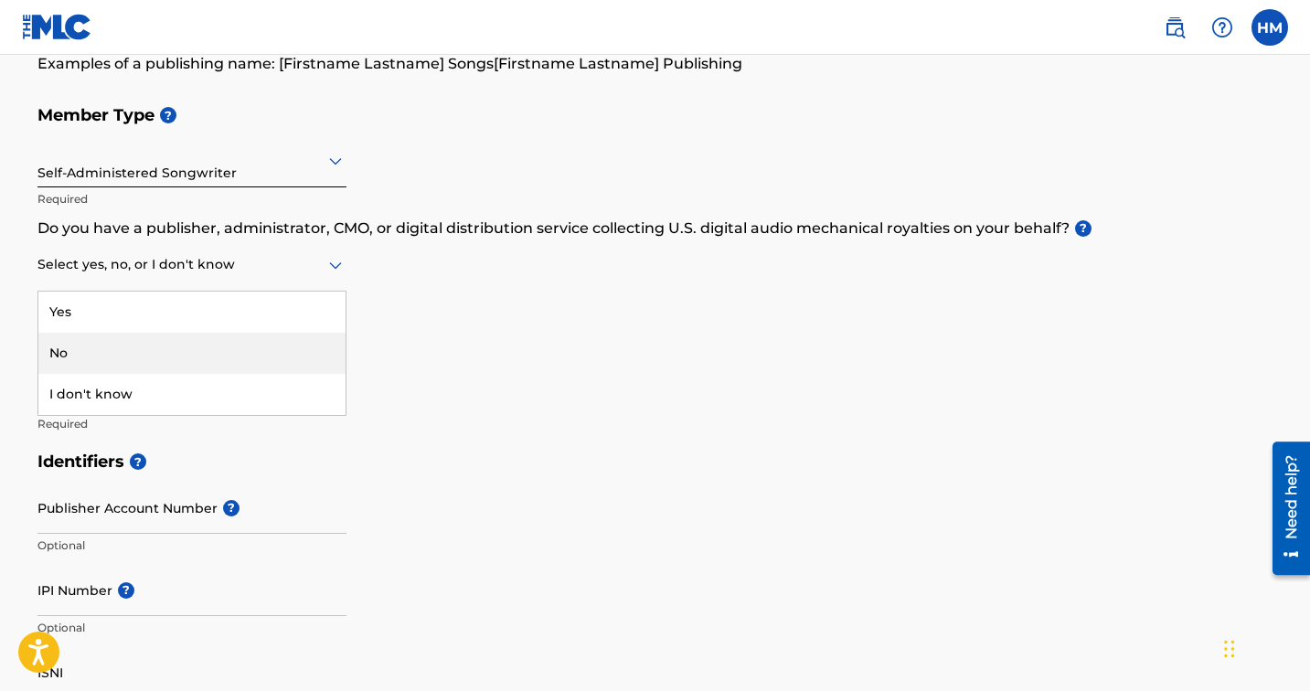
click at [214, 335] on div "No" at bounding box center [191, 353] width 307 height 41
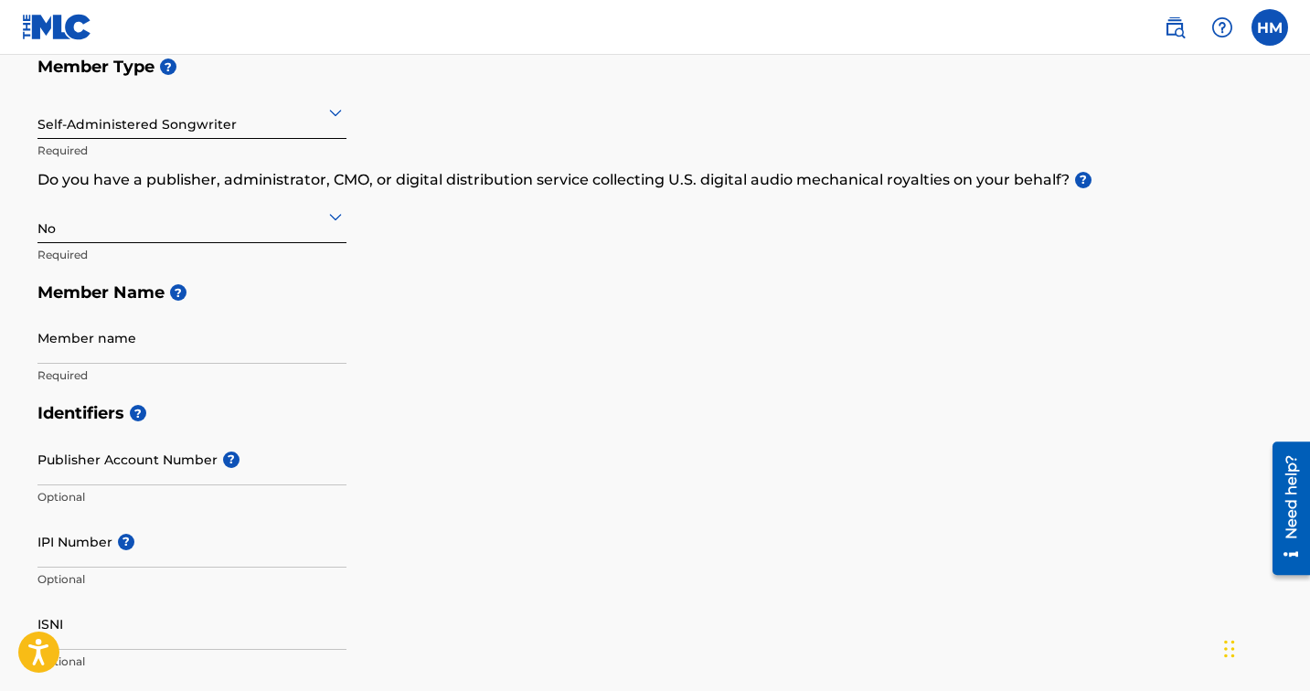
scroll to position [227, 0]
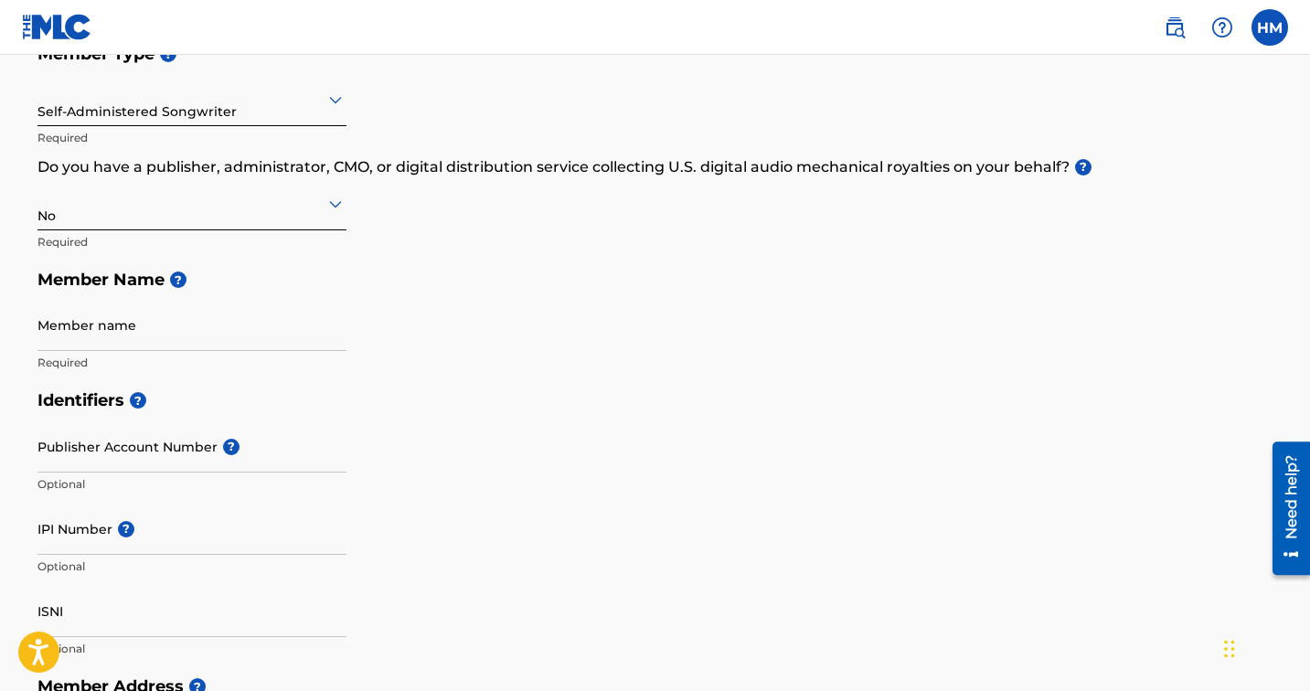
click at [215, 339] on input "Member name" at bounding box center [191, 325] width 309 height 52
type input "Hikaru Matsuyama"
type input "[STREET_ADDRESS]"
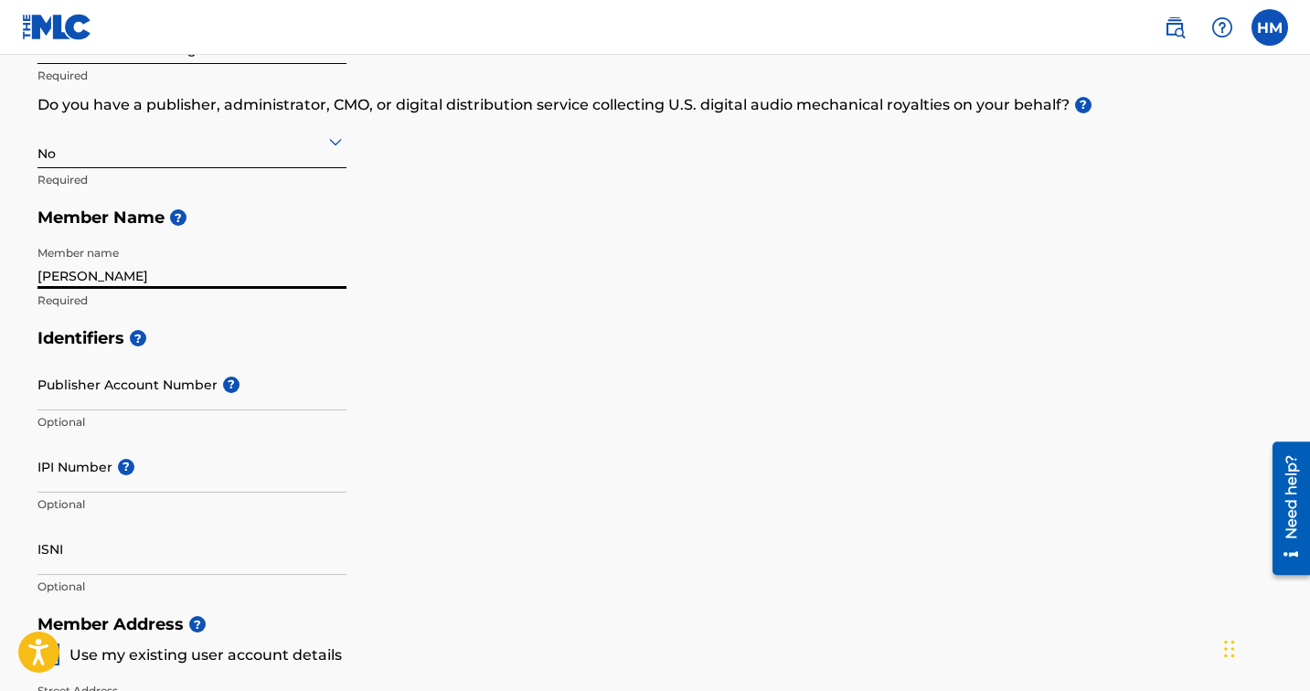
scroll to position [291, 0]
click at [203, 391] on input "Publisher Account Number ?" at bounding box center [191, 382] width 309 height 52
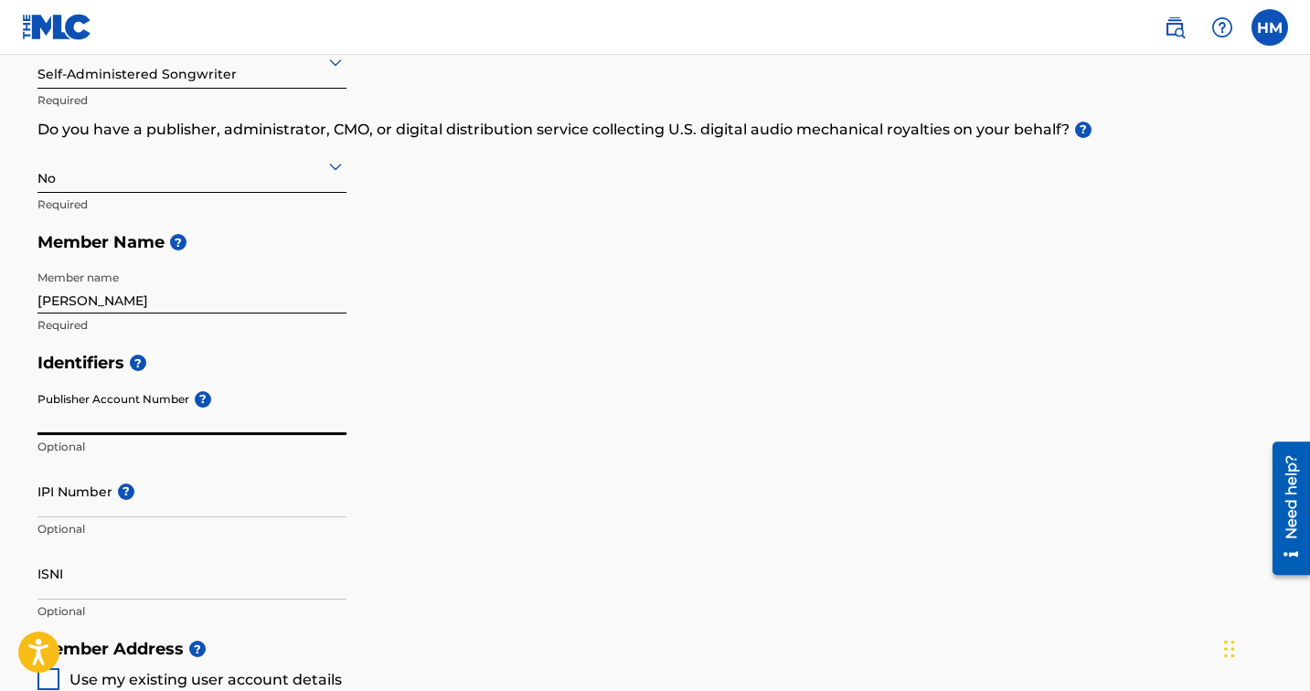
scroll to position [265, 0]
click at [159, 420] on input "Publisher Account Number ?" at bounding box center [191, 408] width 309 height 52
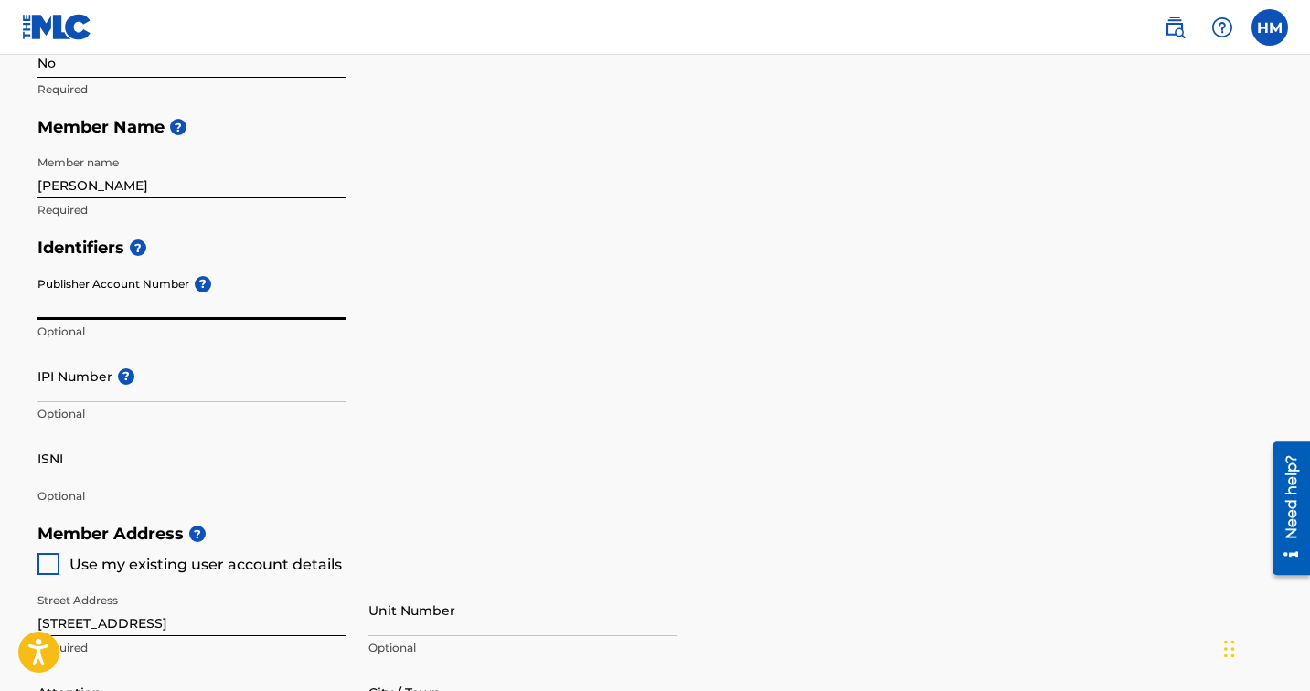
scroll to position [413, 0]
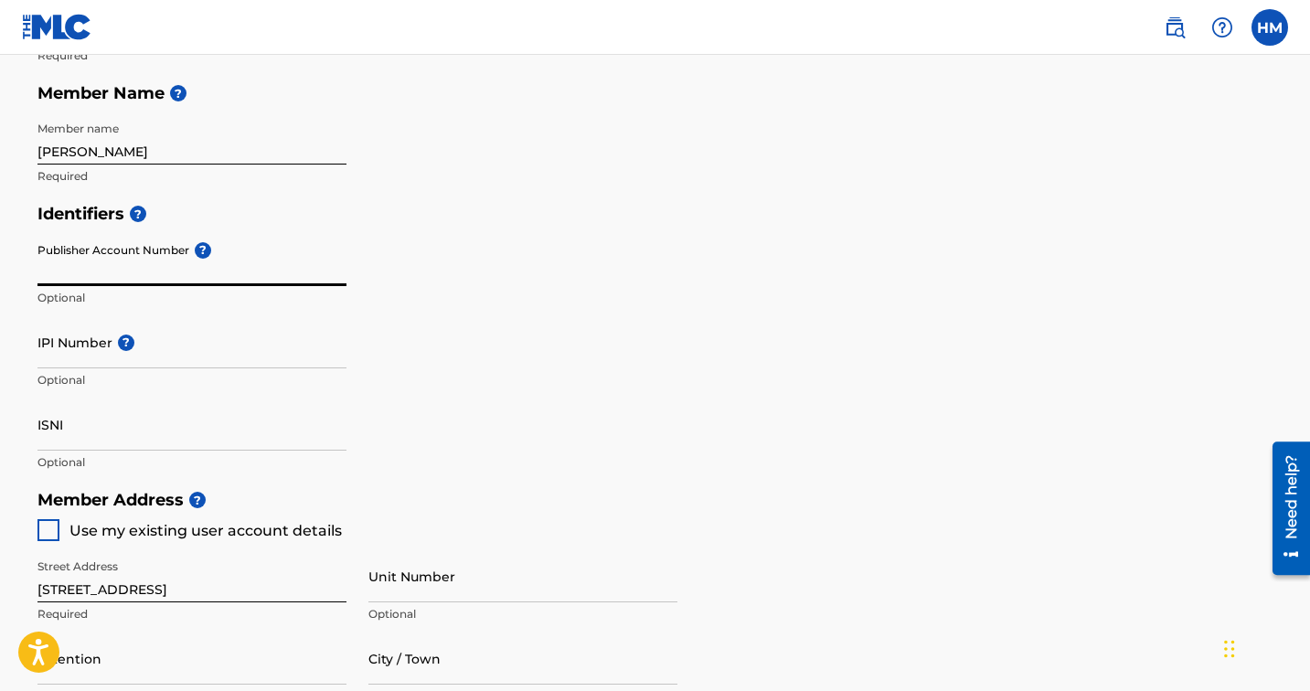
click at [116, 364] on input "IPI Number ?" at bounding box center [191, 342] width 309 height 52
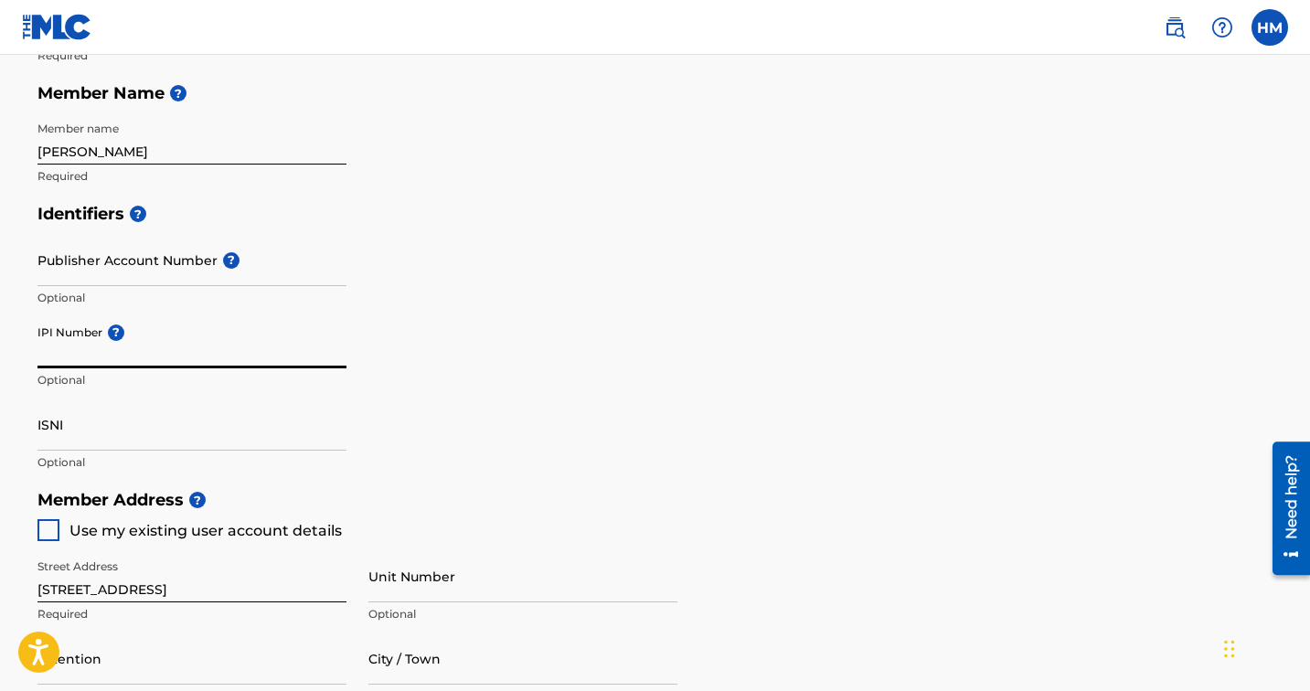
paste input "00553987994"
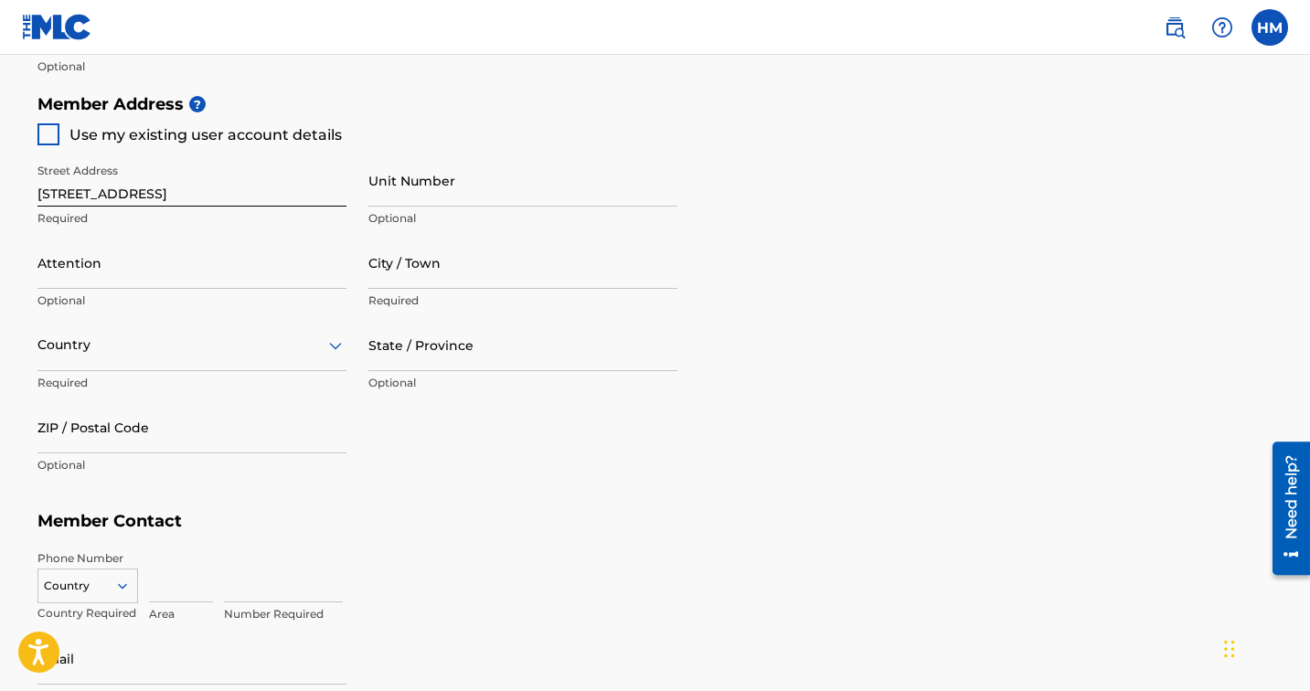
scroll to position [867, 0]
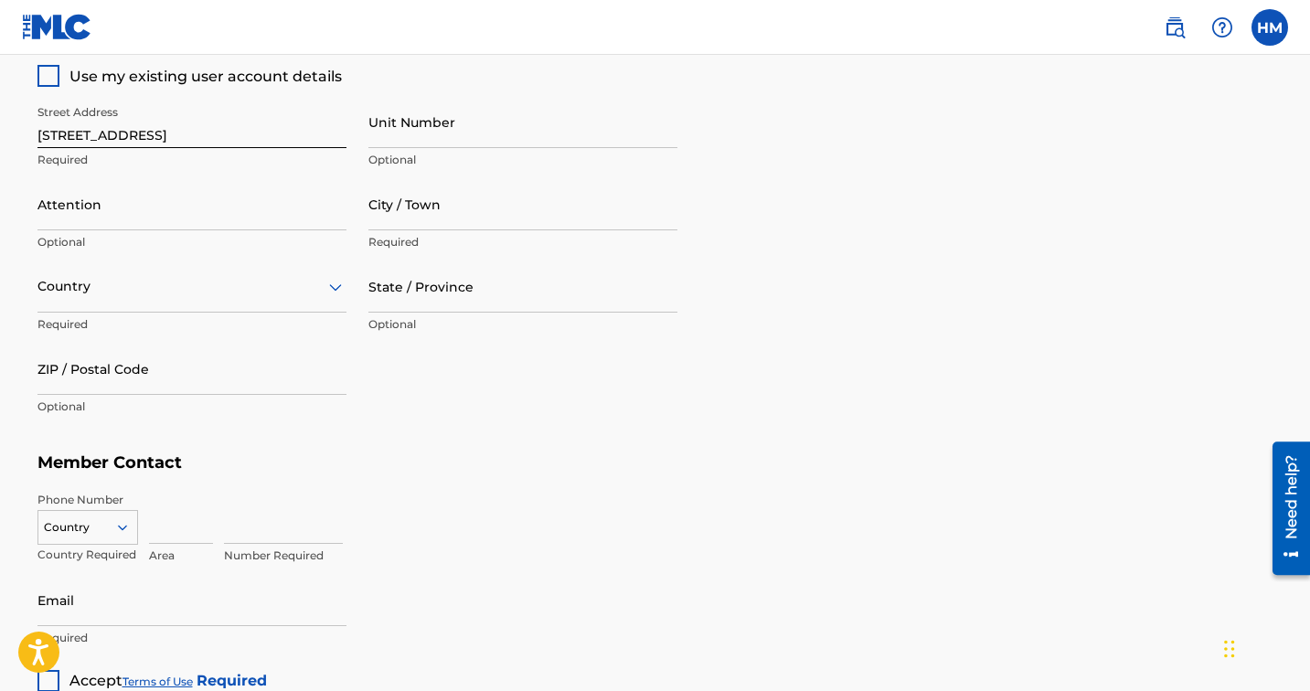
type input "00553987994"
click at [409, 130] on input "Unit Number" at bounding box center [522, 122] width 309 height 52
type input "1"
click at [399, 223] on input "City / Town" at bounding box center [522, 204] width 309 height 52
type input "[GEOGRAPHIC_DATA]"
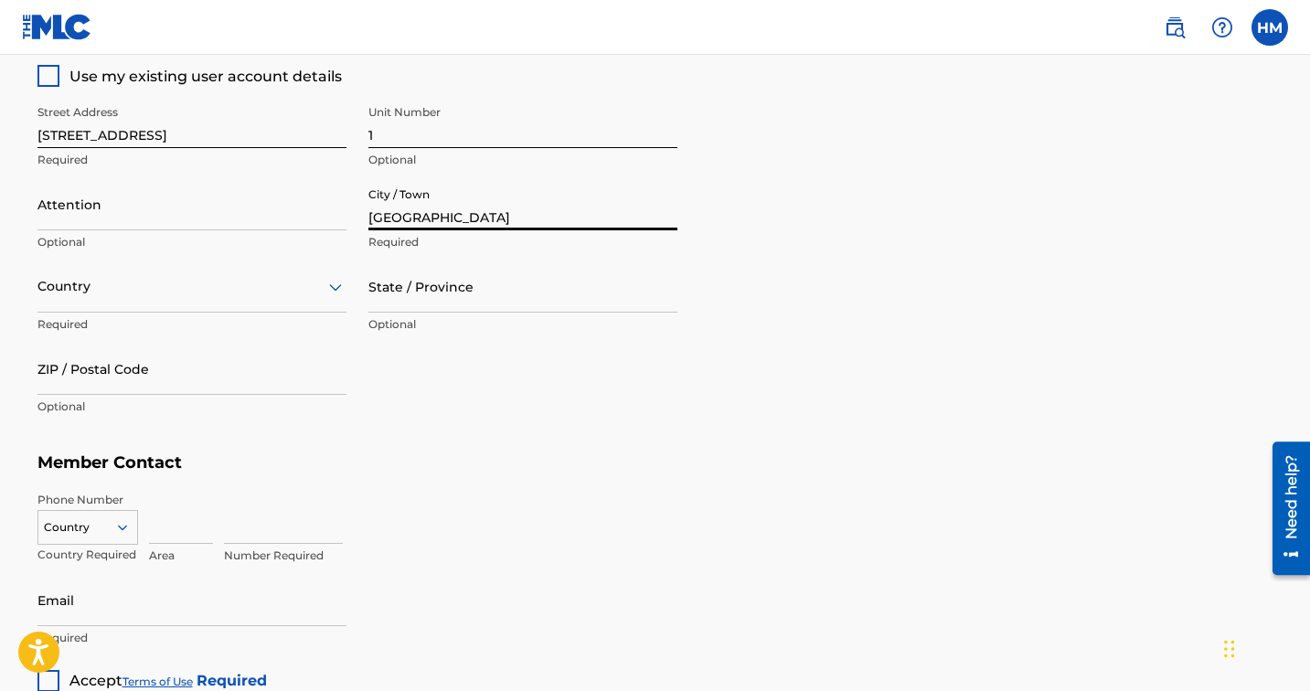
type input "Hikaru Matsuyama"
type input "アメリカ合衆国"
type input "CA"
type input "90006"
type input "323"
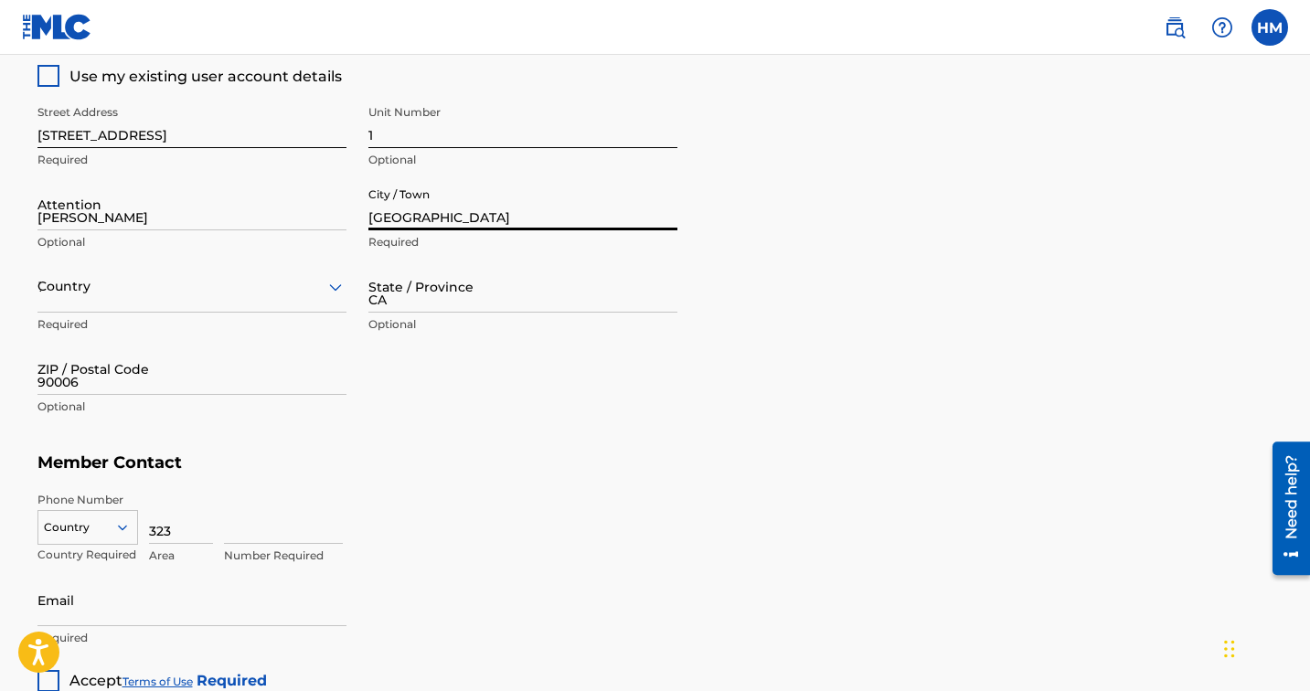
type input "3482567"
type input "[EMAIL_ADDRESS][DOMAIN_NAME]"
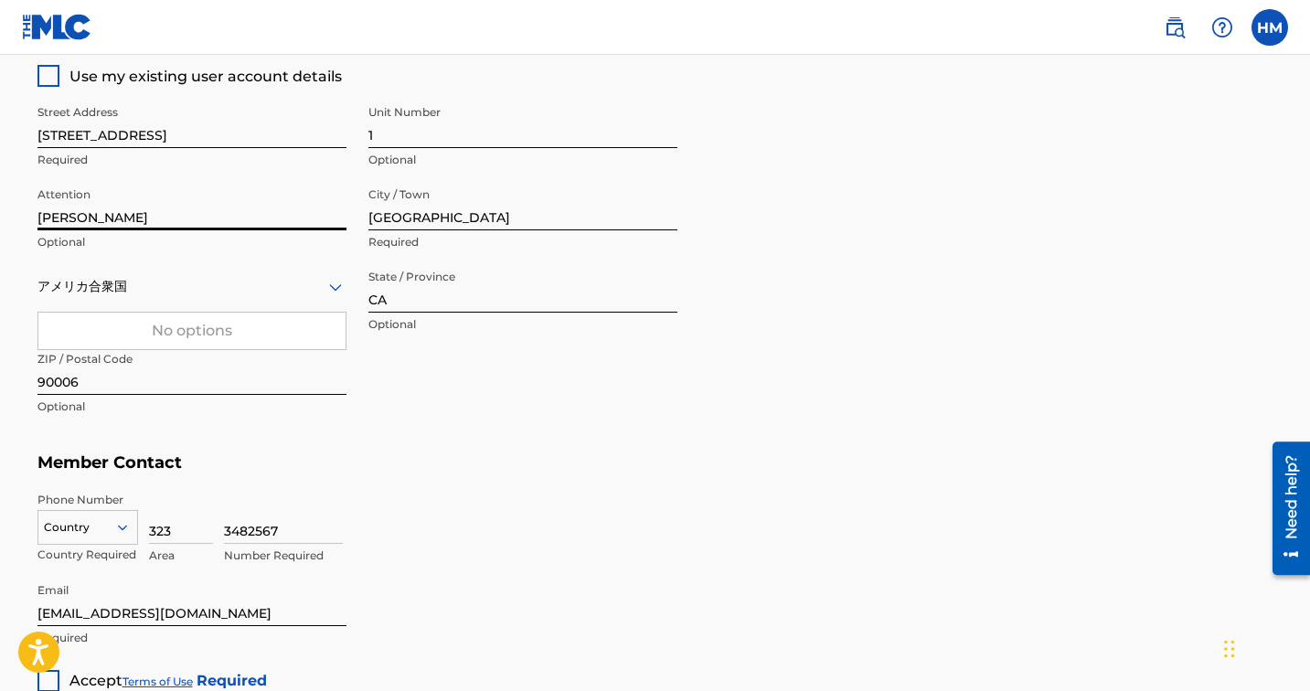
drag, startPoint x: 179, startPoint y: 218, endPoint x: 0, endPoint y: 213, distance: 179.2
click at [0, 213] on main "Create a Member If you are a self-administered songwriter without a publisher t…" at bounding box center [655, 8] width 1310 height 1642
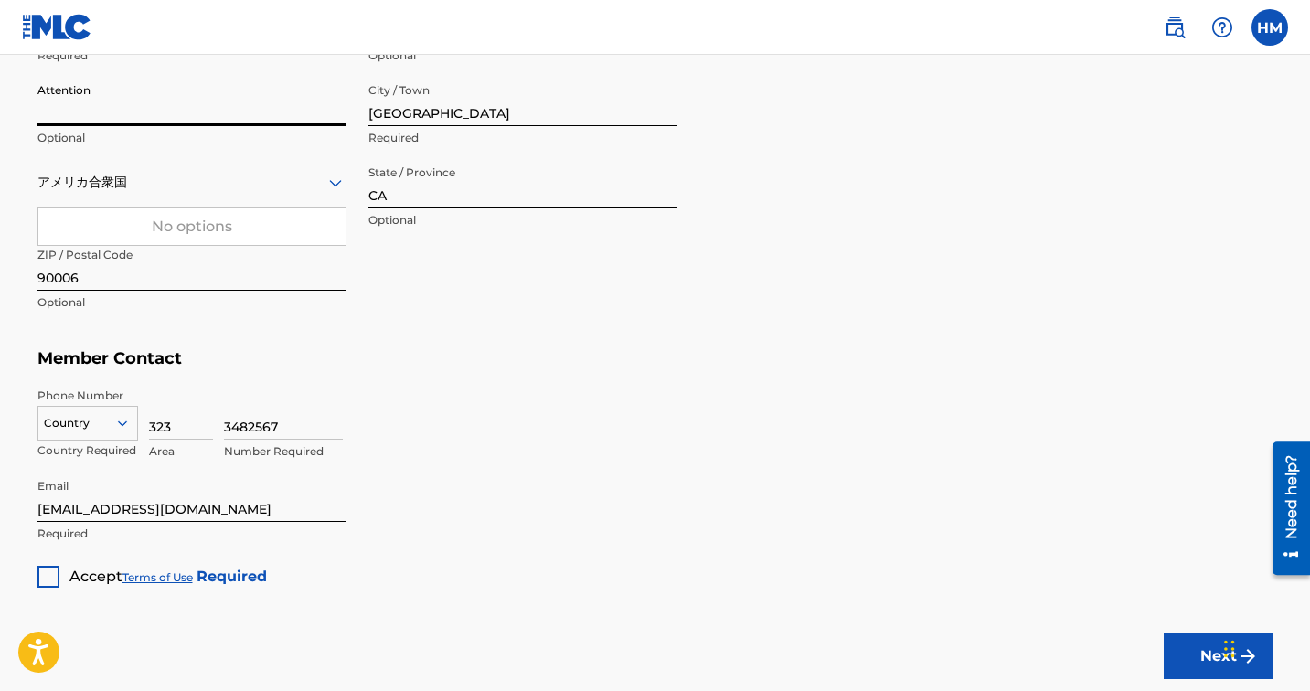
scroll to position [1092, 0]
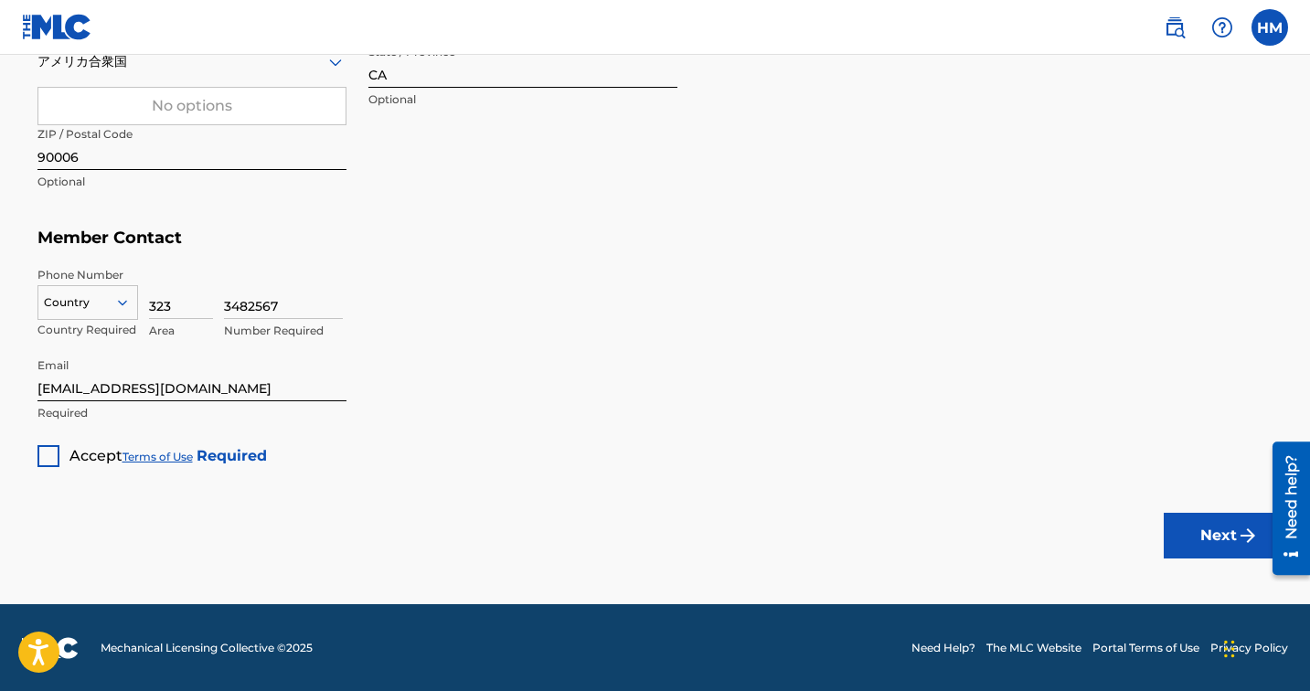
click at [47, 453] on div at bounding box center [48, 456] width 22 height 22
click at [1209, 531] on button "Next" at bounding box center [1219, 536] width 110 height 46
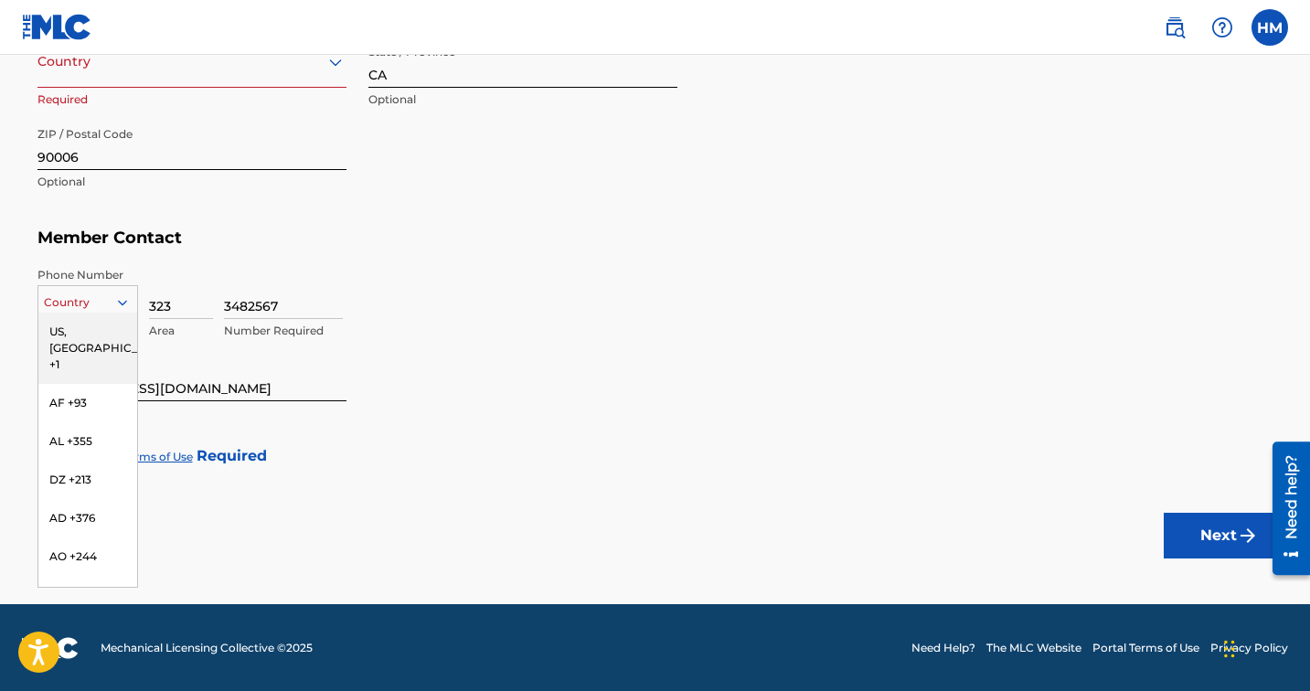
click at [119, 313] on div "US, [GEOGRAPHIC_DATA] +1, 1 of 216. 216 results available. Use Up and Down to c…" at bounding box center [87, 298] width 101 height 27
click at [108, 329] on div "US, [GEOGRAPHIC_DATA] +1" at bounding box center [87, 348] width 99 height 71
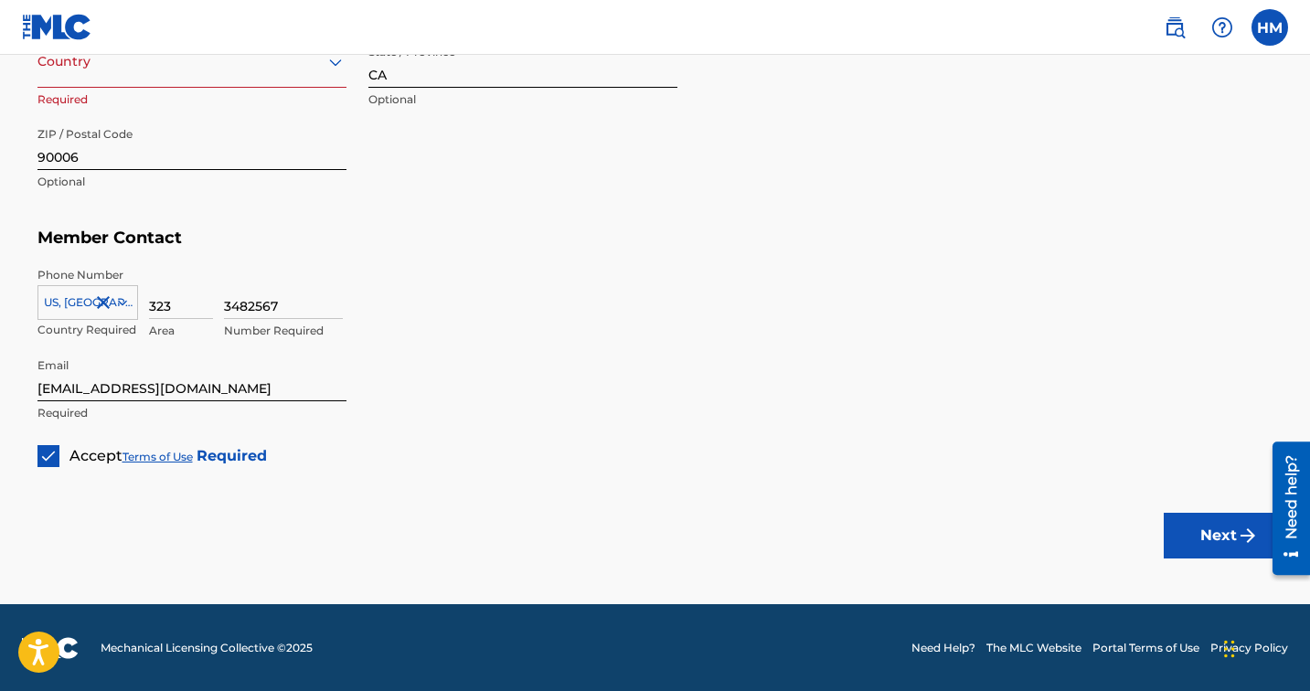
click at [239, 74] on div "Country" at bounding box center [191, 62] width 309 height 52
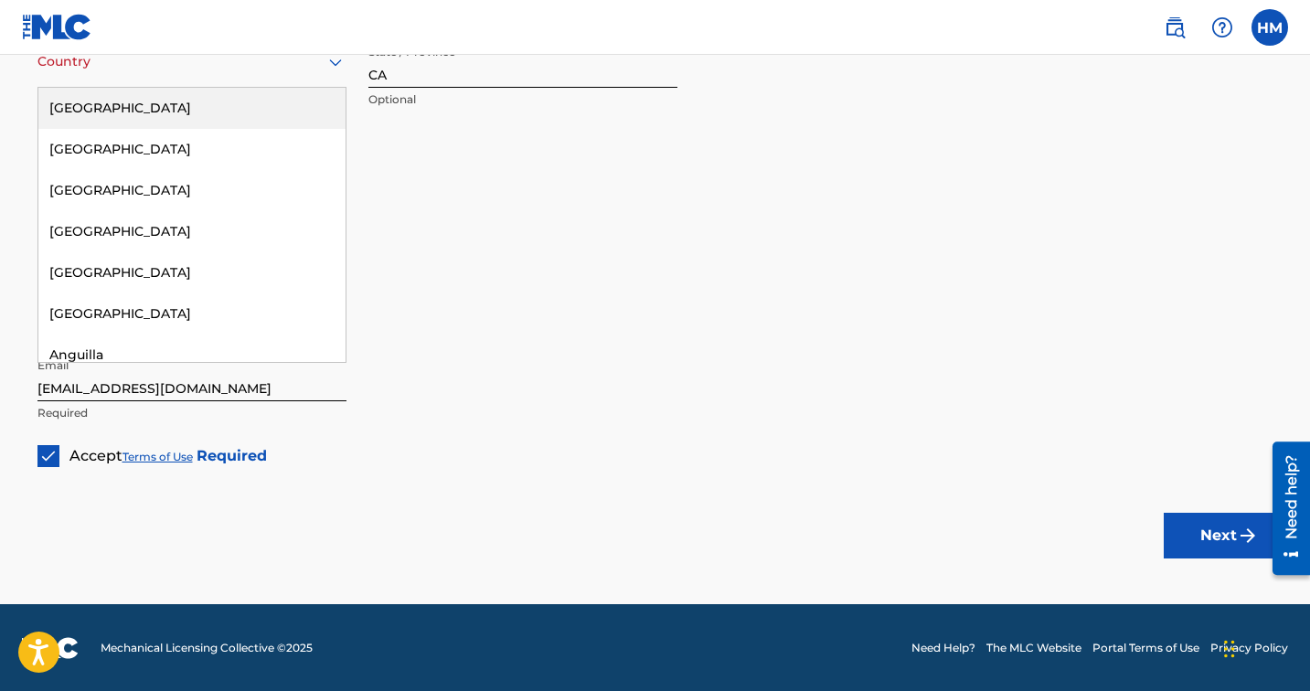
click at [223, 107] on div "[GEOGRAPHIC_DATA]" at bounding box center [191, 108] width 307 height 41
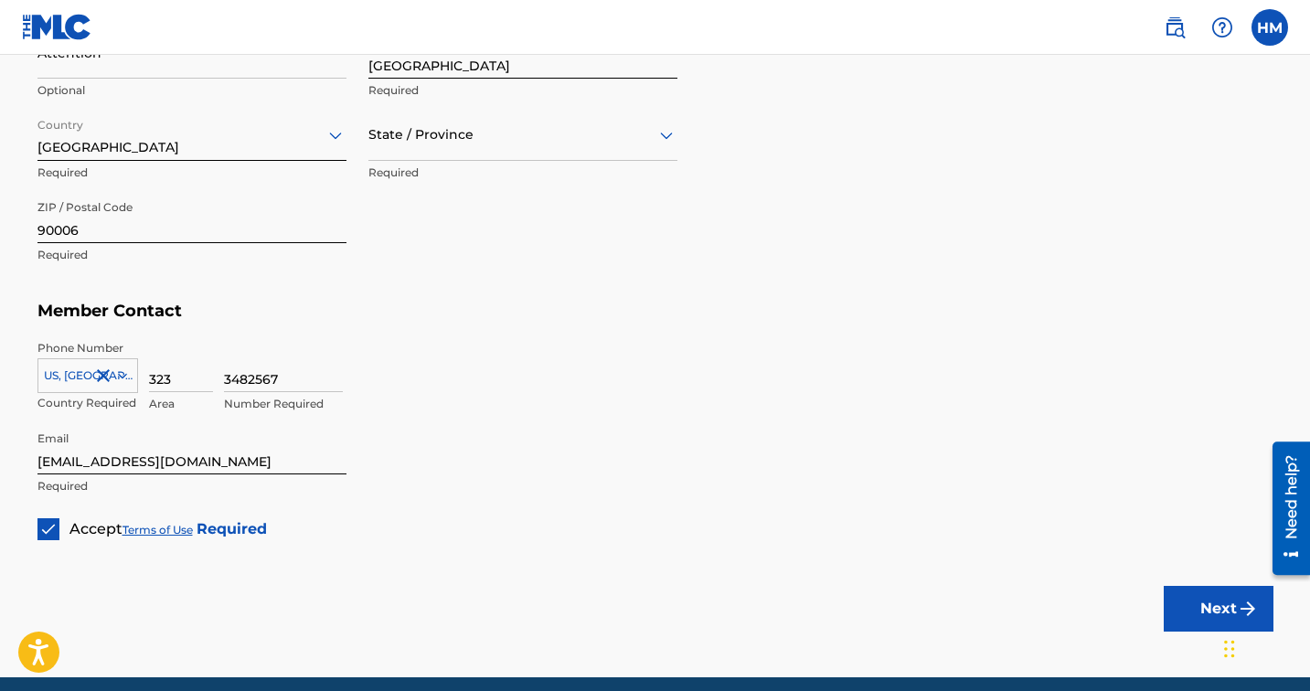
scroll to position [935, 0]
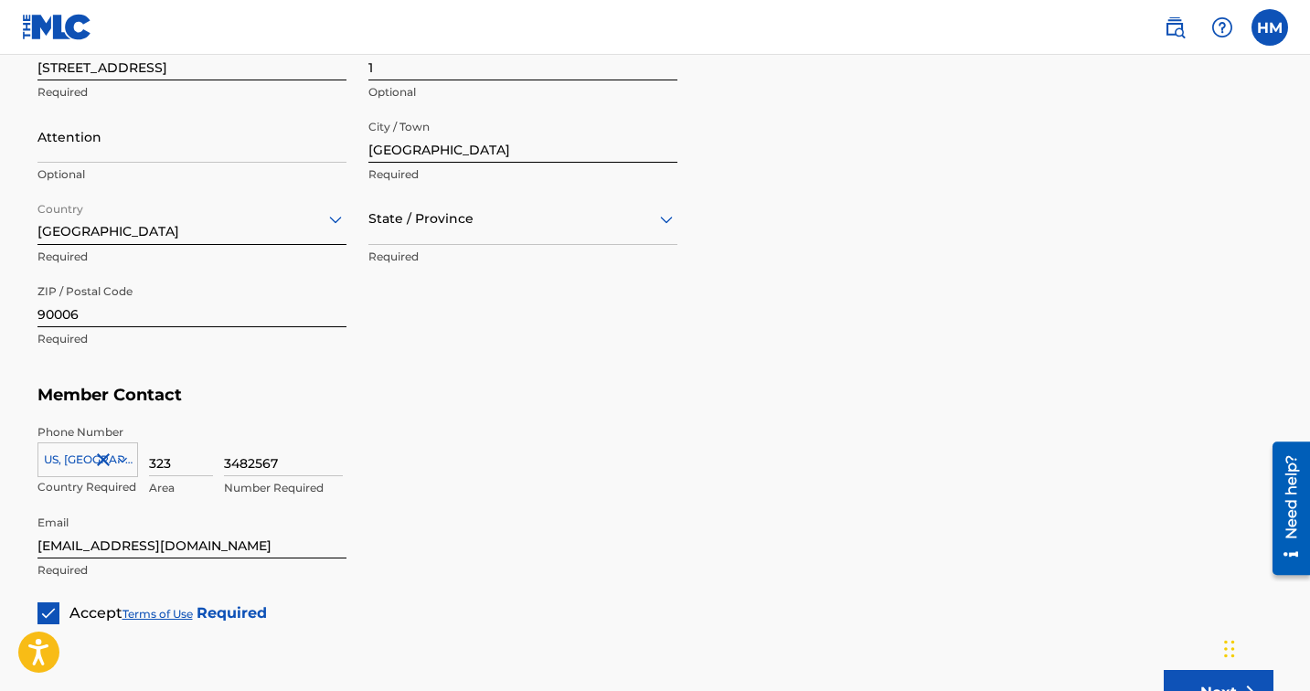
click at [497, 222] on div at bounding box center [522, 218] width 309 height 23
click at [447, 465] on div "[US_STATE]" at bounding box center [522, 471] width 307 height 41
click at [1190, 675] on button "Next" at bounding box center [1219, 693] width 110 height 46
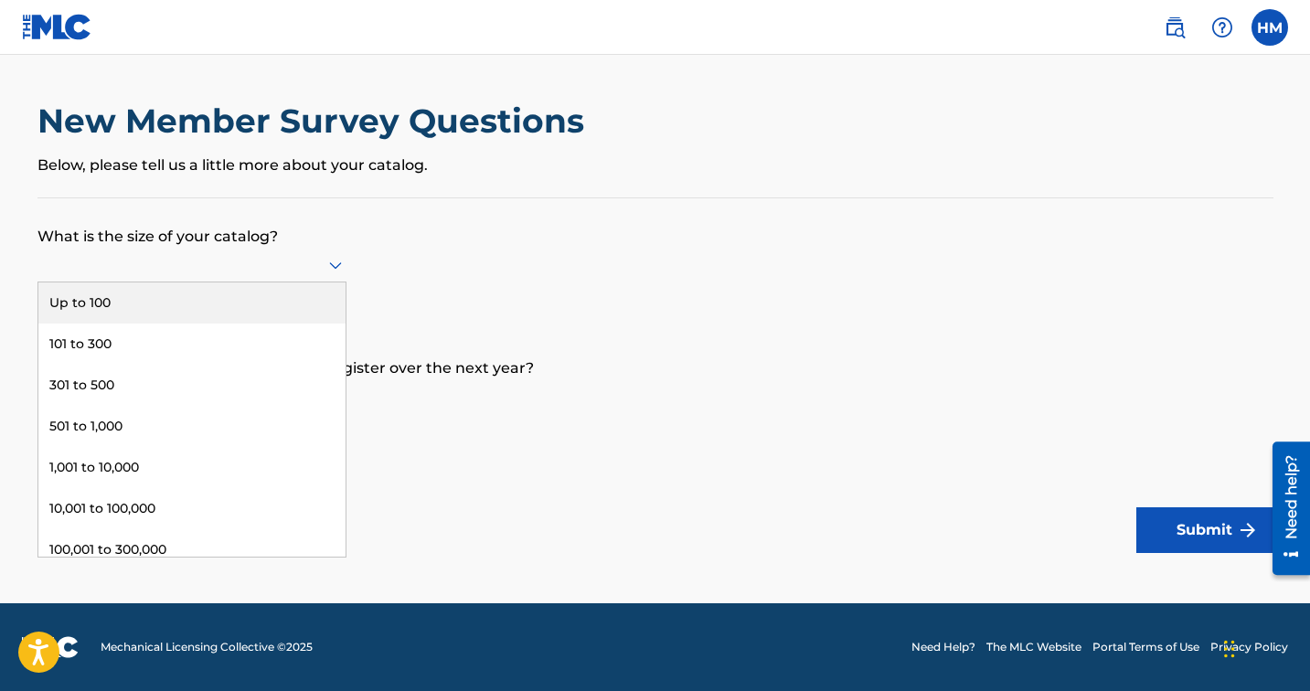
click at [322, 264] on div at bounding box center [191, 264] width 309 height 23
click at [297, 293] on div "Up to 100" at bounding box center [191, 302] width 307 height 41
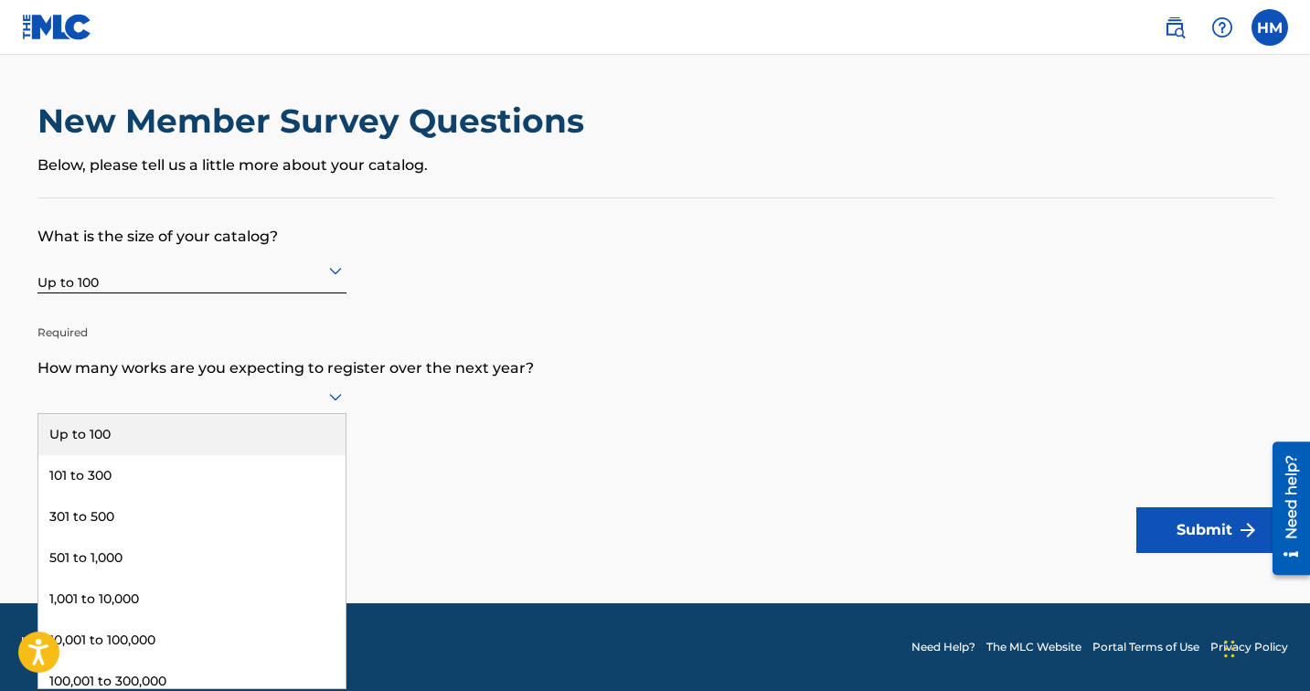
click at [259, 394] on div at bounding box center [191, 396] width 309 height 23
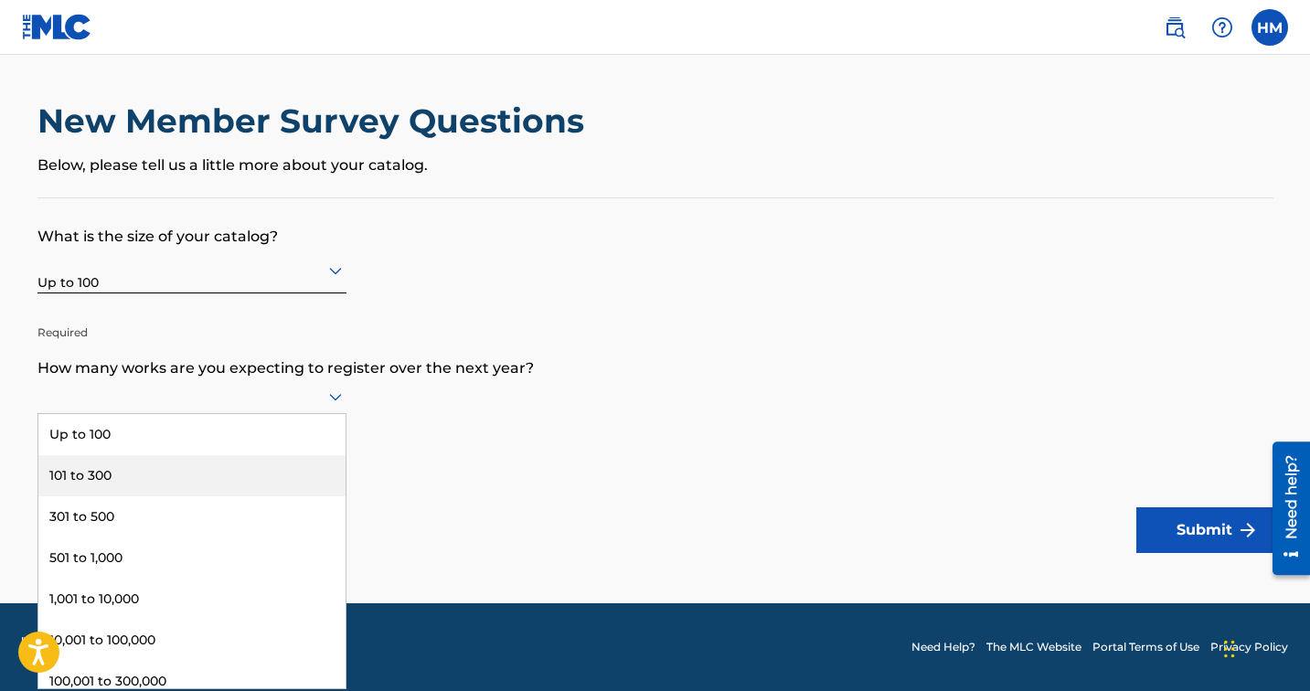
click at [250, 465] on div "101 to 300" at bounding box center [191, 475] width 307 height 41
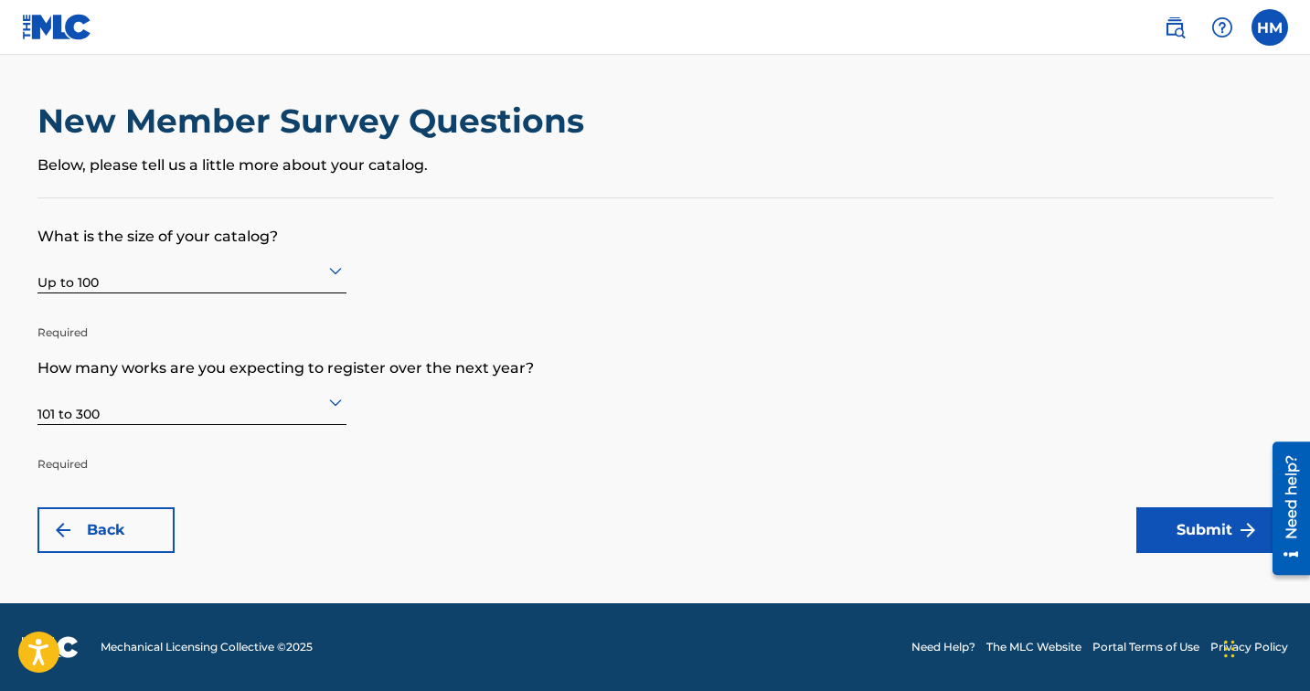
click at [1210, 520] on button "Submit" at bounding box center [1204, 530] width 137 height 46
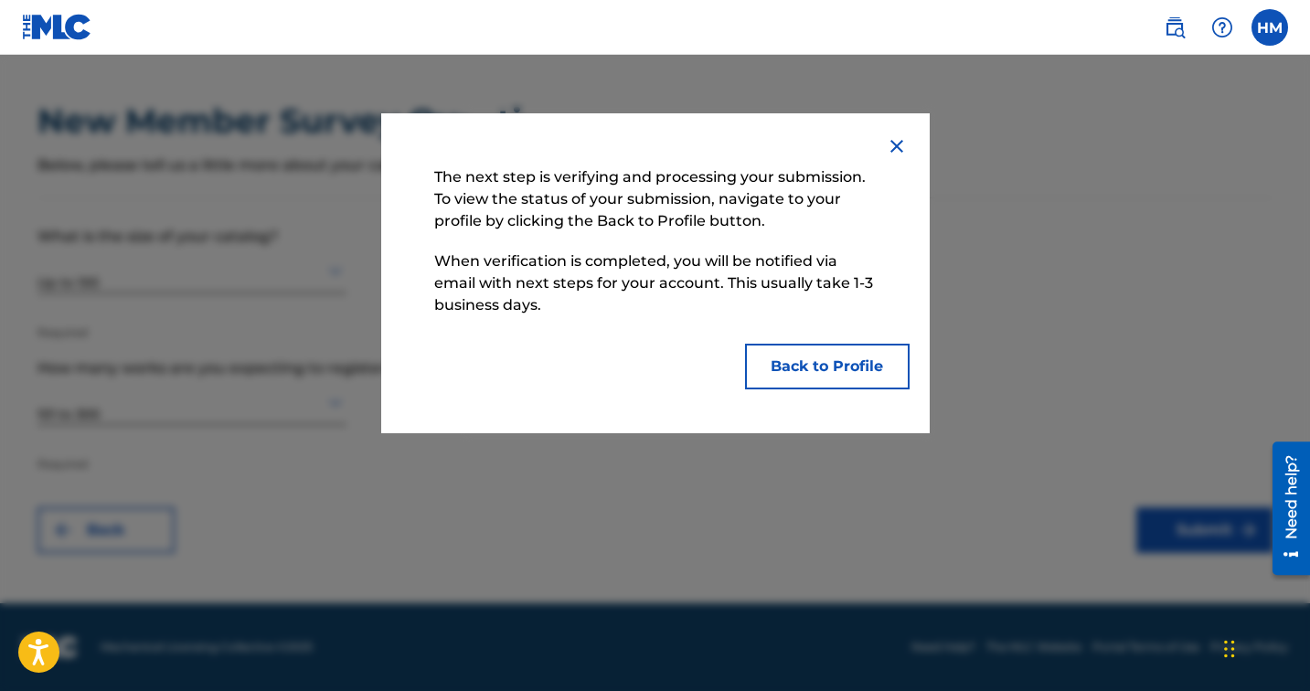
click at [867, 364] on button "Back to Profile" at bounding box center [827, 367] width 165 height 46
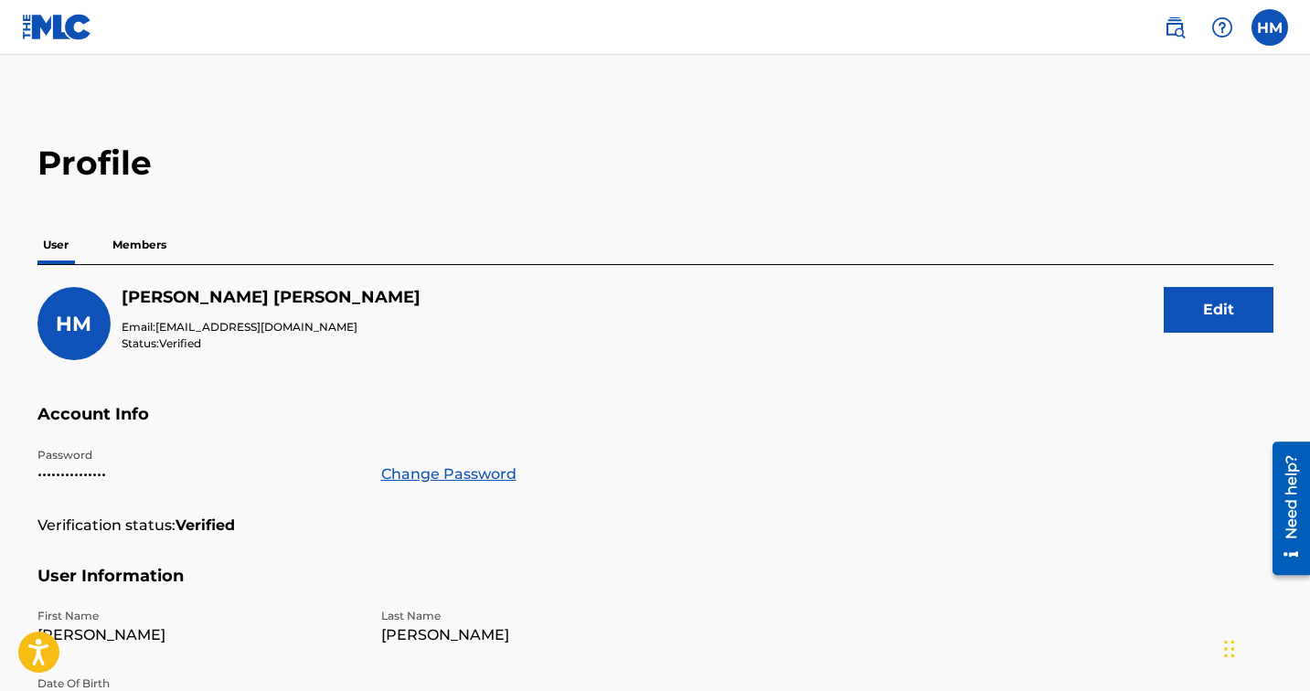
click at [151, 242] on p "Members" at bounding box center [139, 245] width 65 height 38
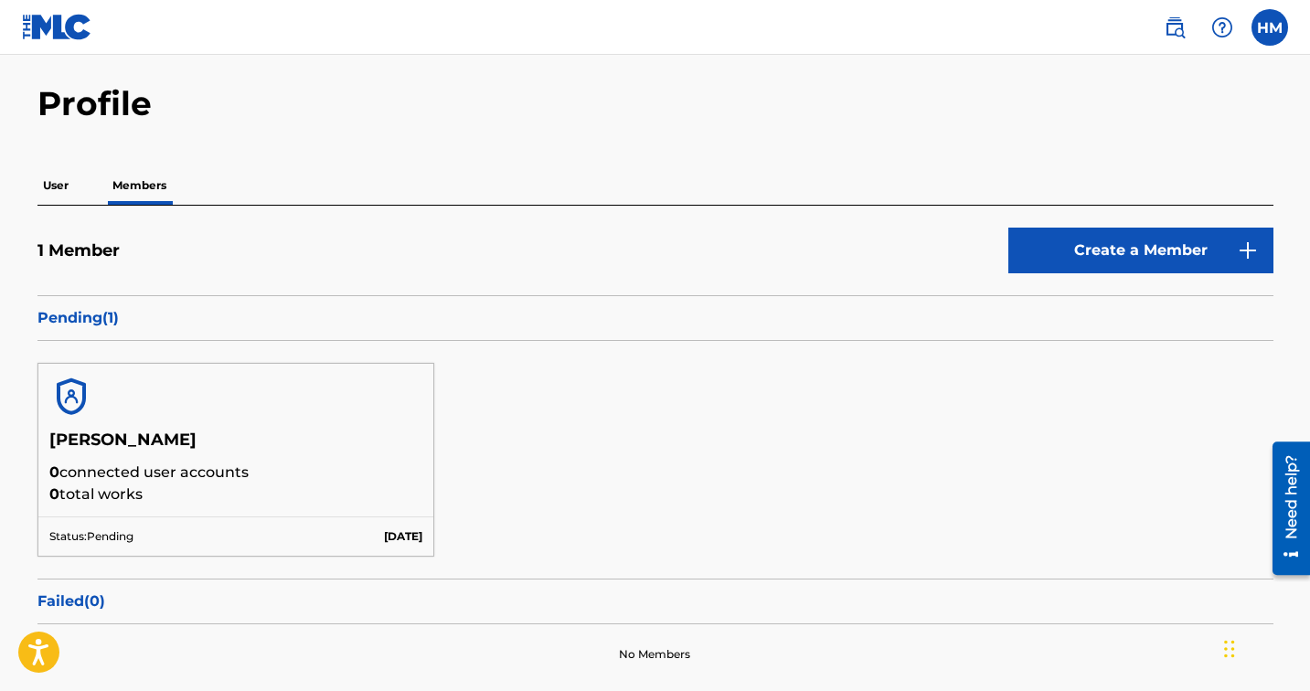
scroll to position [53, 0]
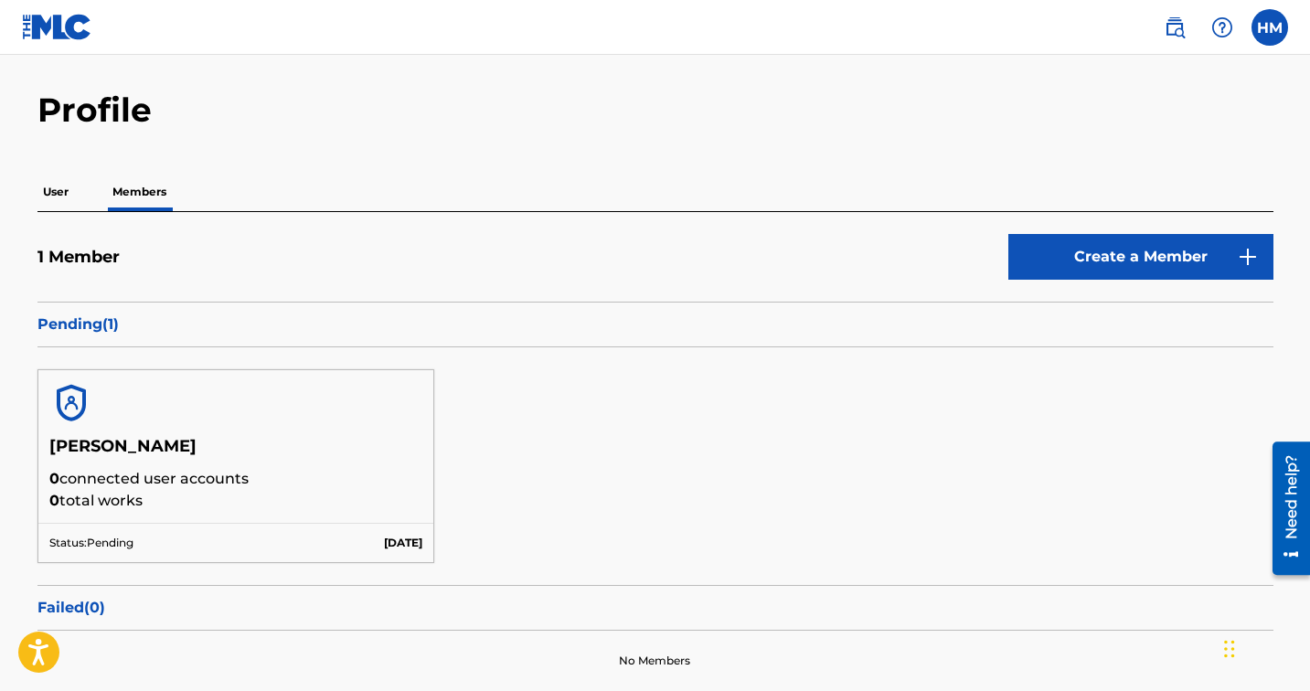
click at [61, 186] on p "User" at bounding box center [55, 192] width 37 height 38
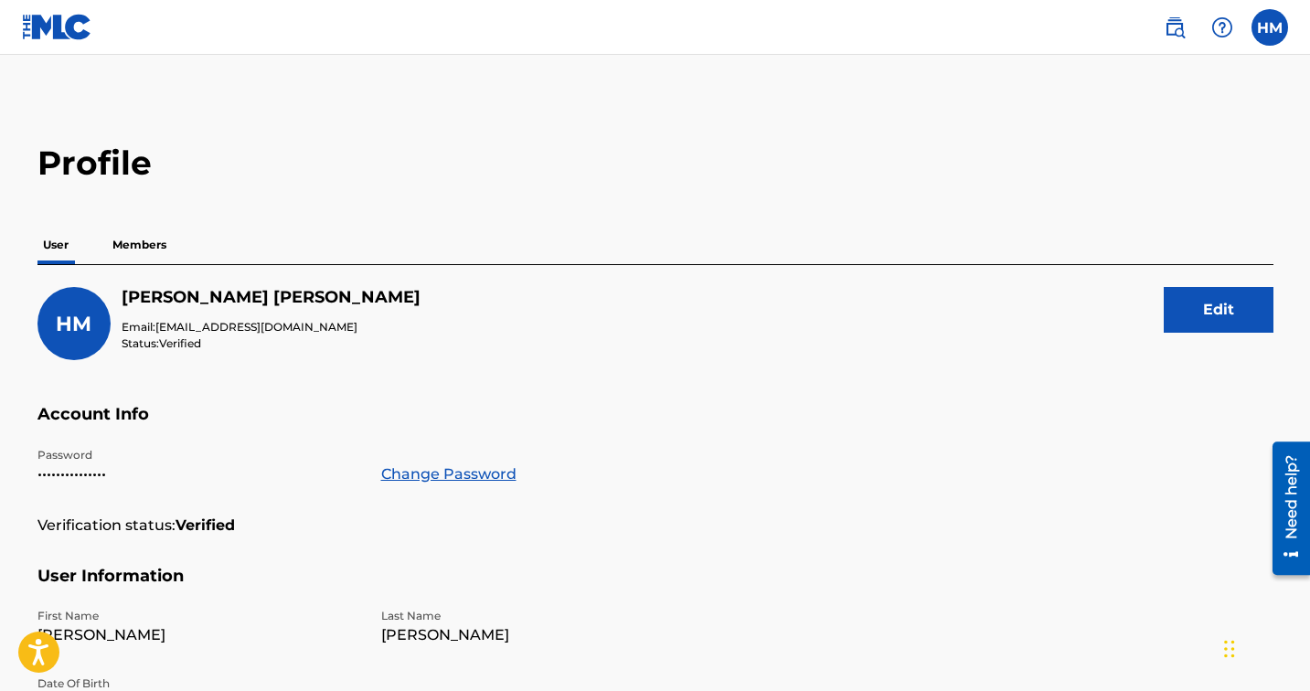
click at [71, 40] on link at bounding box center [57, 27] width 70 height 54
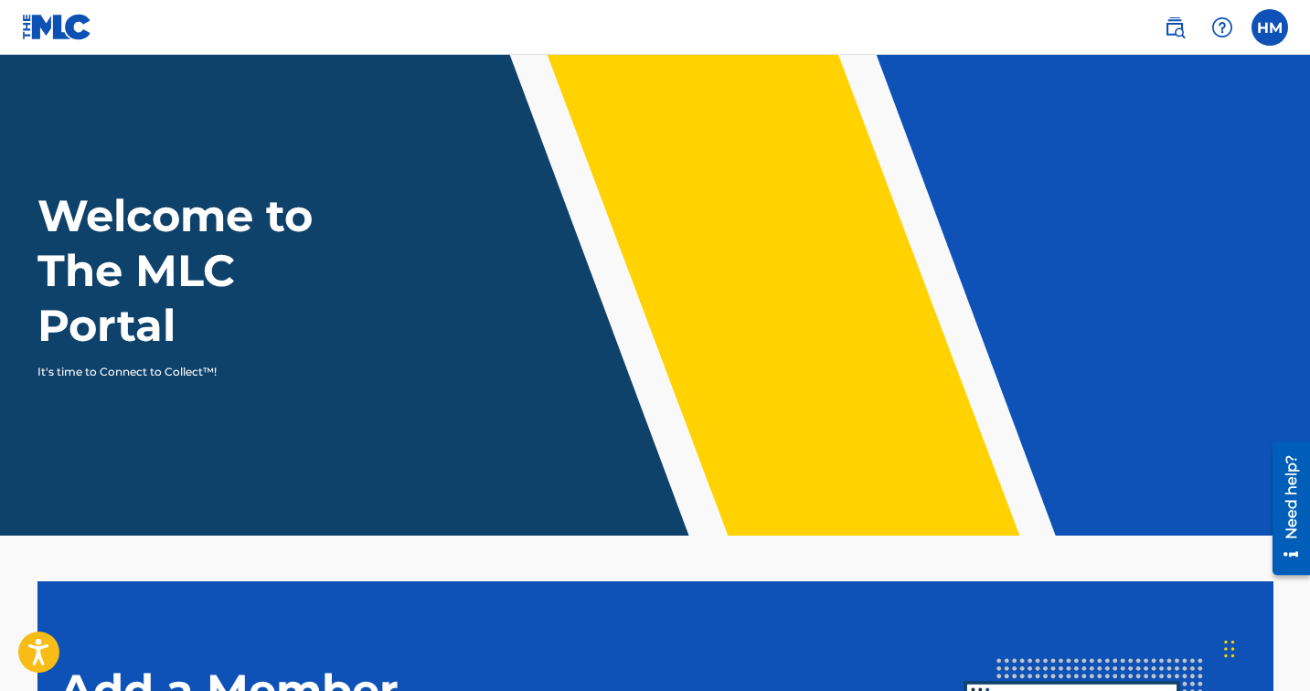
click at [1269, 25] on label at bounding box center [1269, 27] width 37 height 37
click at [1270, 27] on input "HM Hikaru Matsuyama dj2high@gmail.com Notification Preferences Profile Log out" at bounding box center [1270, 27] width 0 height 0
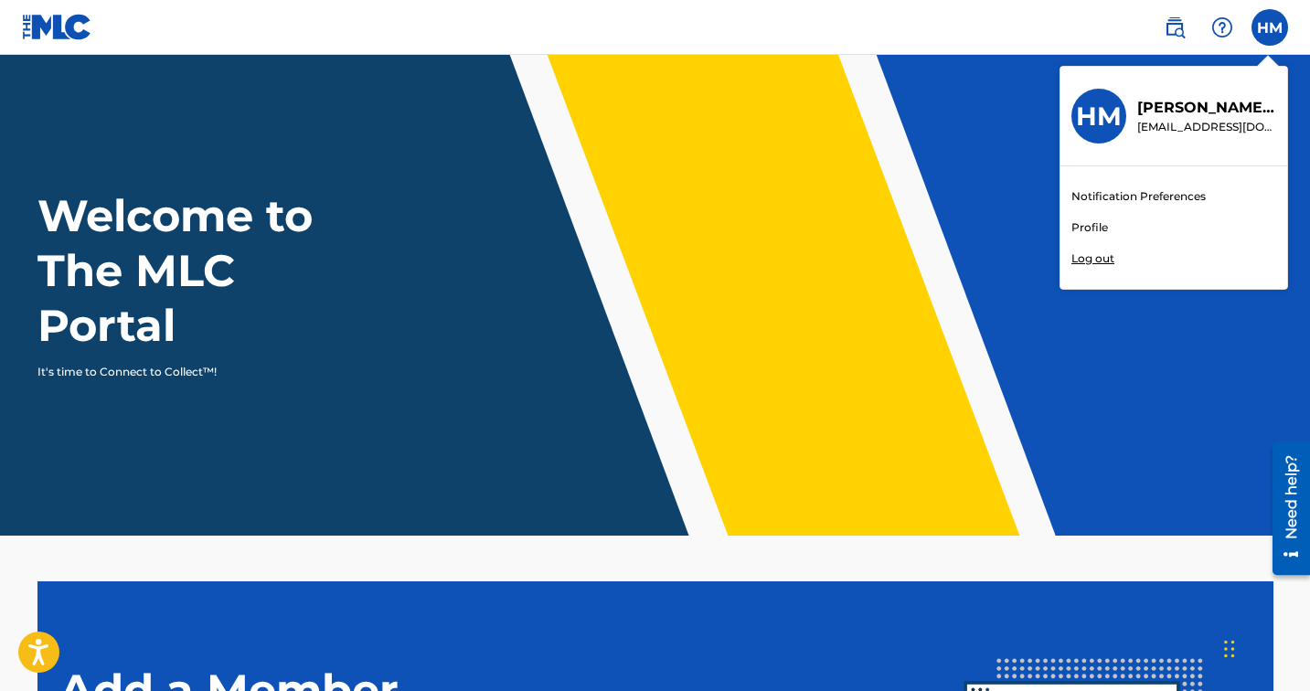
click at [1097, 229] on link "Profile" at bounding box center [1089, 227] width 37 height 16
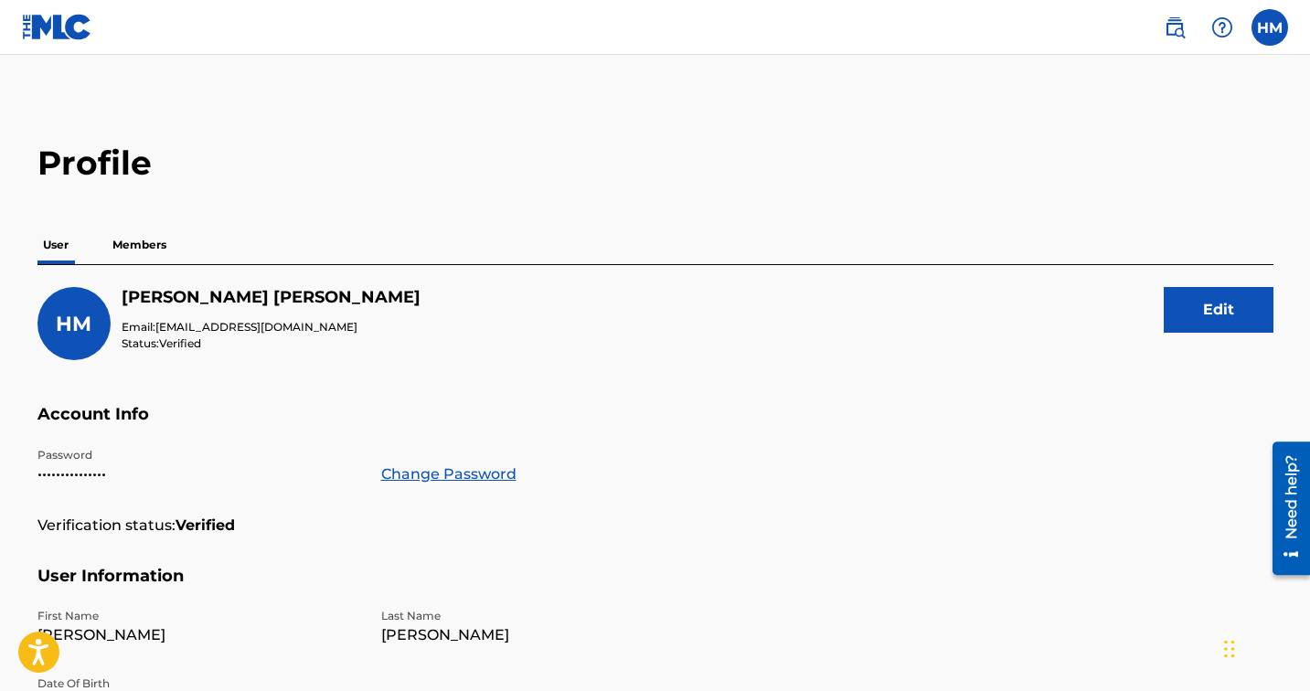
scroll to position [65, 0]
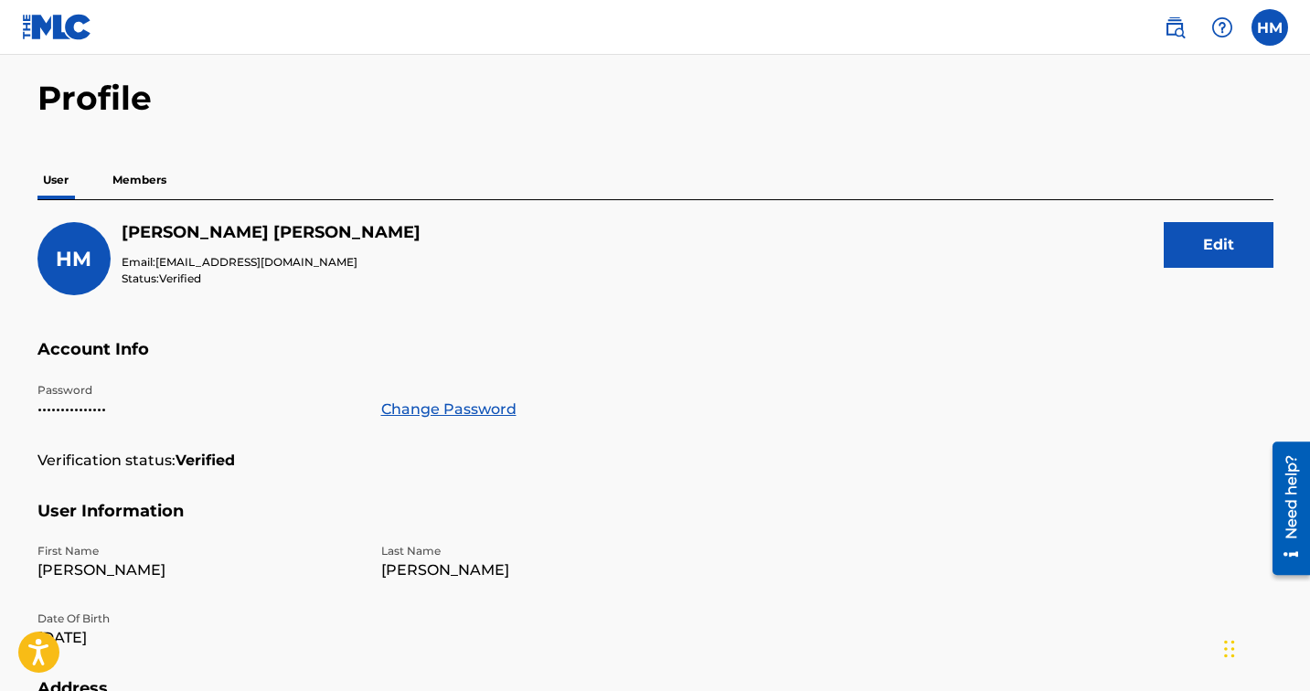
click at [161, 184] on p "Members" at bounding box center [139, 180] width 65 height 38
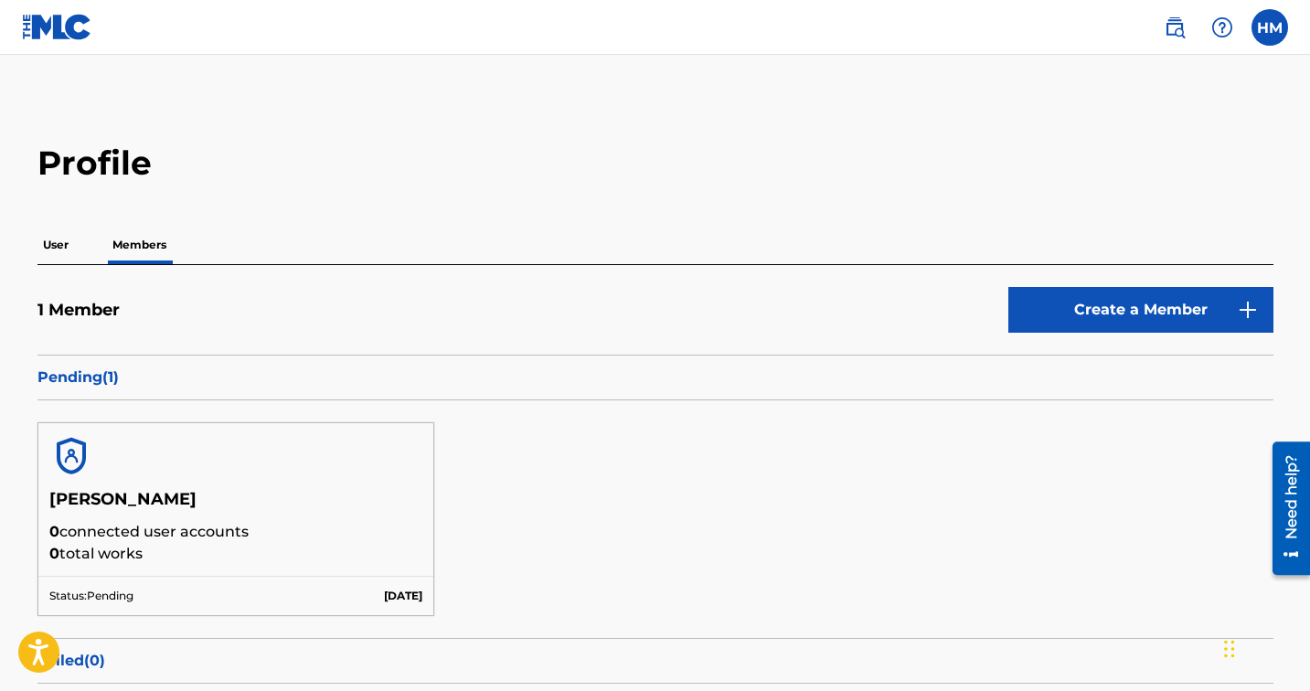
click at [62, 248] on p "User" at bounding box center [55, 245] width 37 height 38
